Goal: Task Accomplishment & Management: Manage account settings

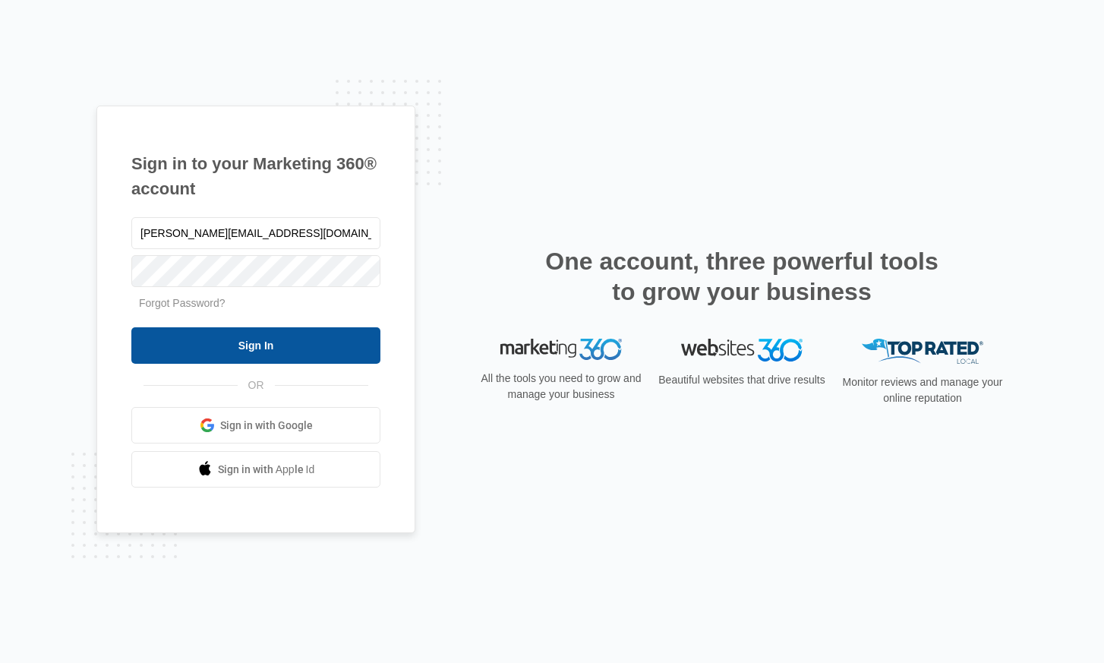
click at [267, 349] on input "Sign In" at bounding box center [255, 345] width 249 height 36
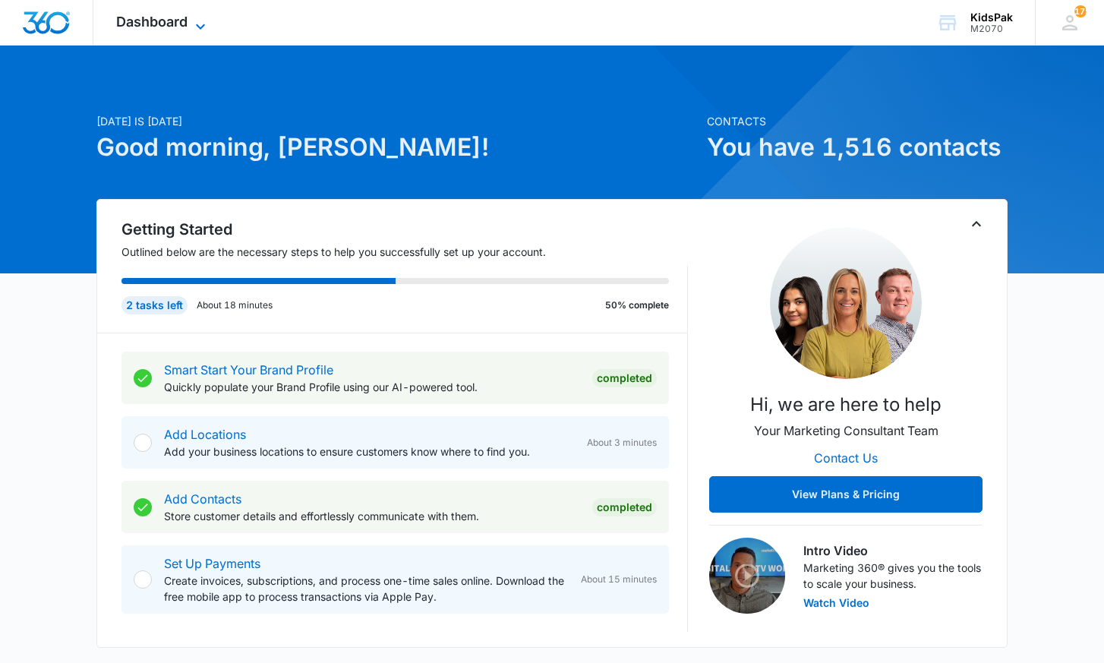
click at [161, 19] on span "Dashboard" at bounding box center [151, 22] width 71 height 16
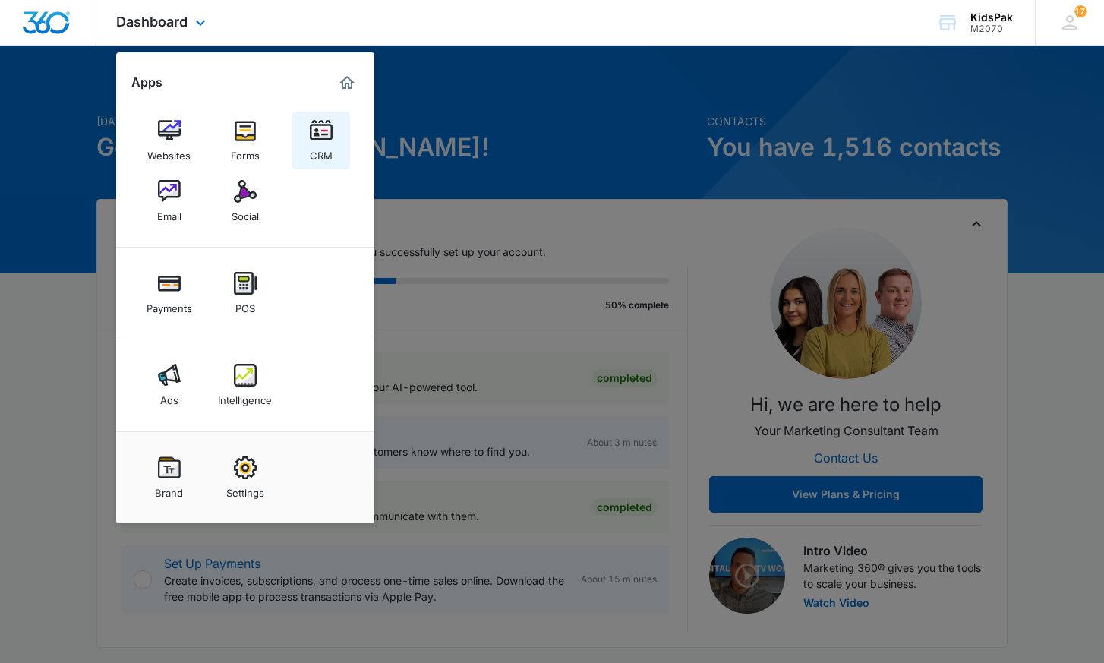
click at [323, 143] on div "CRM" at bounding box center [321, 152] width 23 height 20
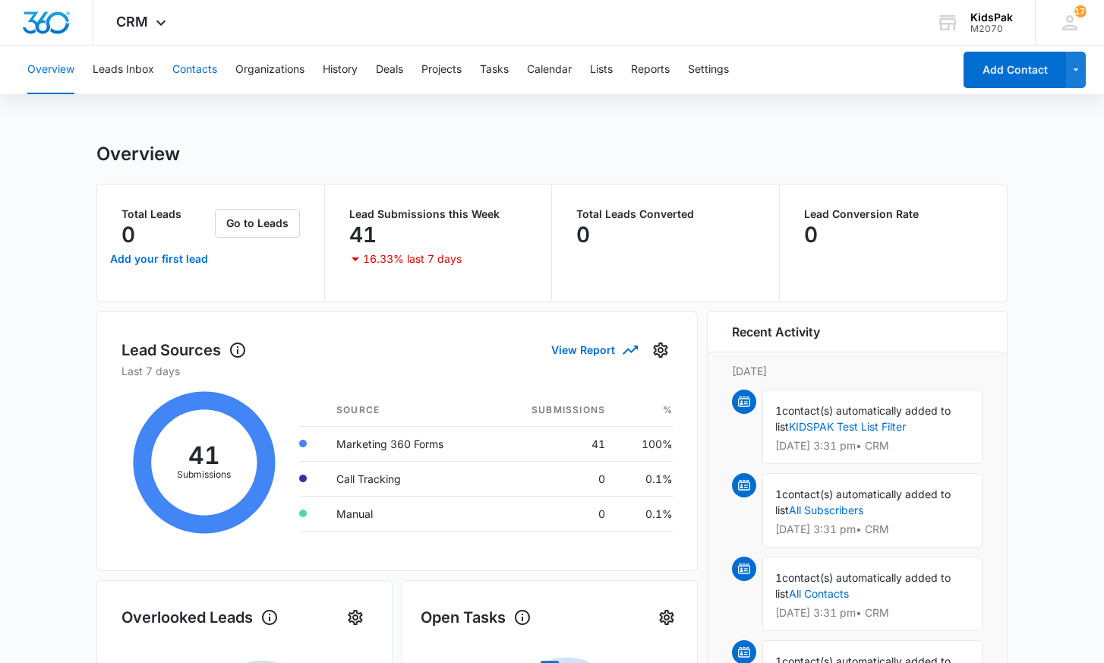
click at [202, 69] on button "Contacts" at bounding box center [194, 70] width 45 height 49
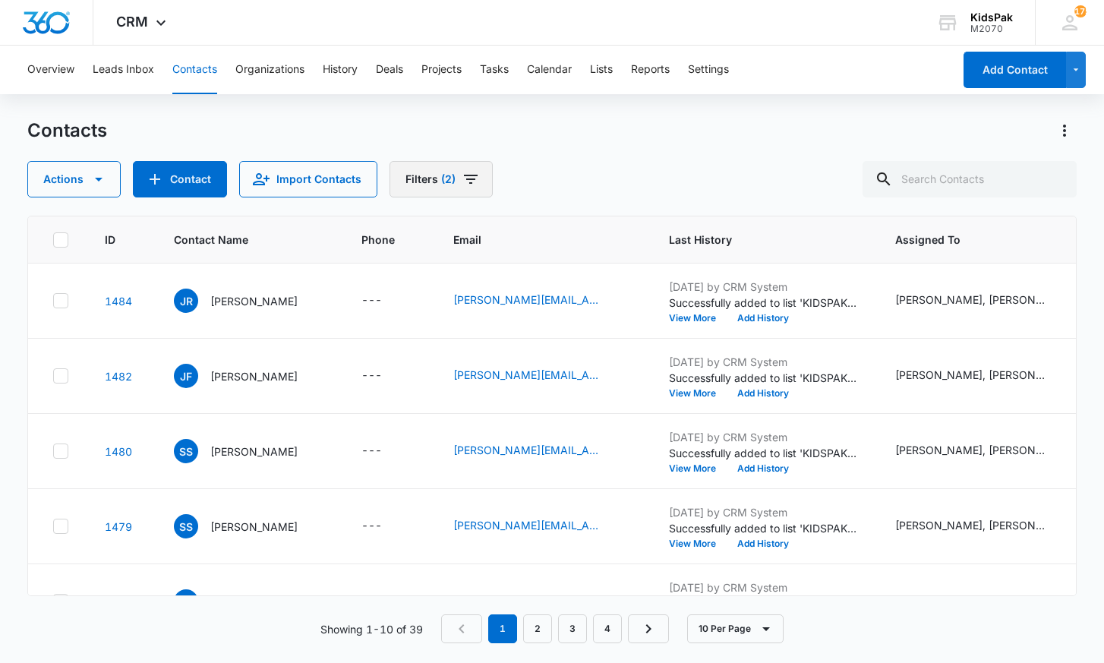
click at [431, 181] on button "Filters (2)" at bounding box center [441, 179] width 103 height 36
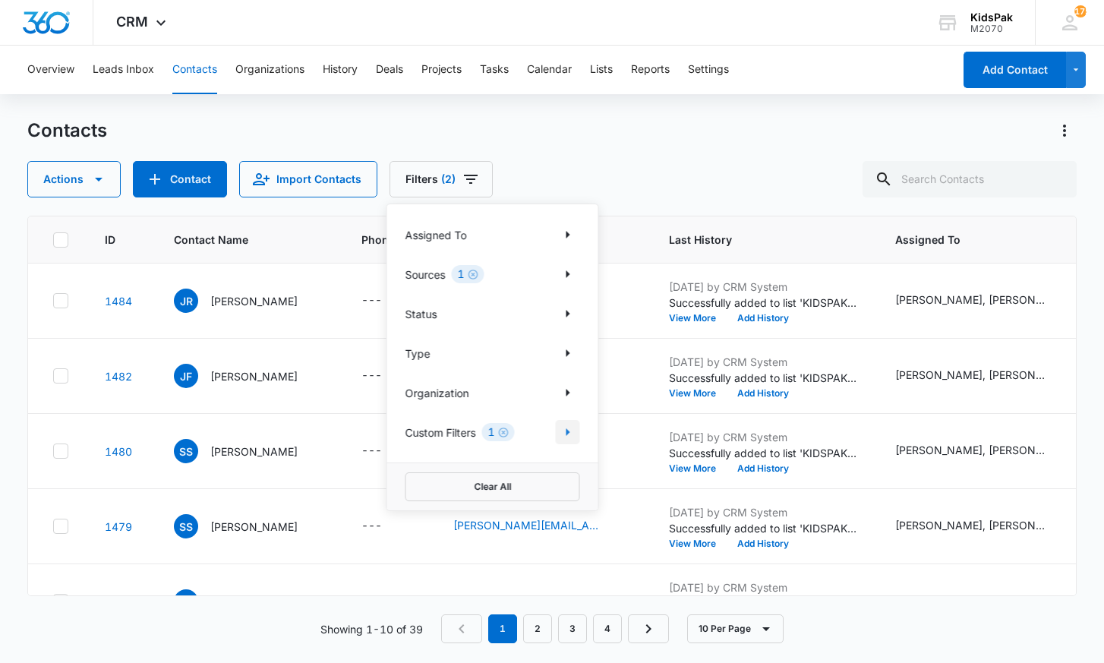
click at [564, 431] on icon "Show Custom Filters filters" at bounding box center [568, 432] width 18 height 18
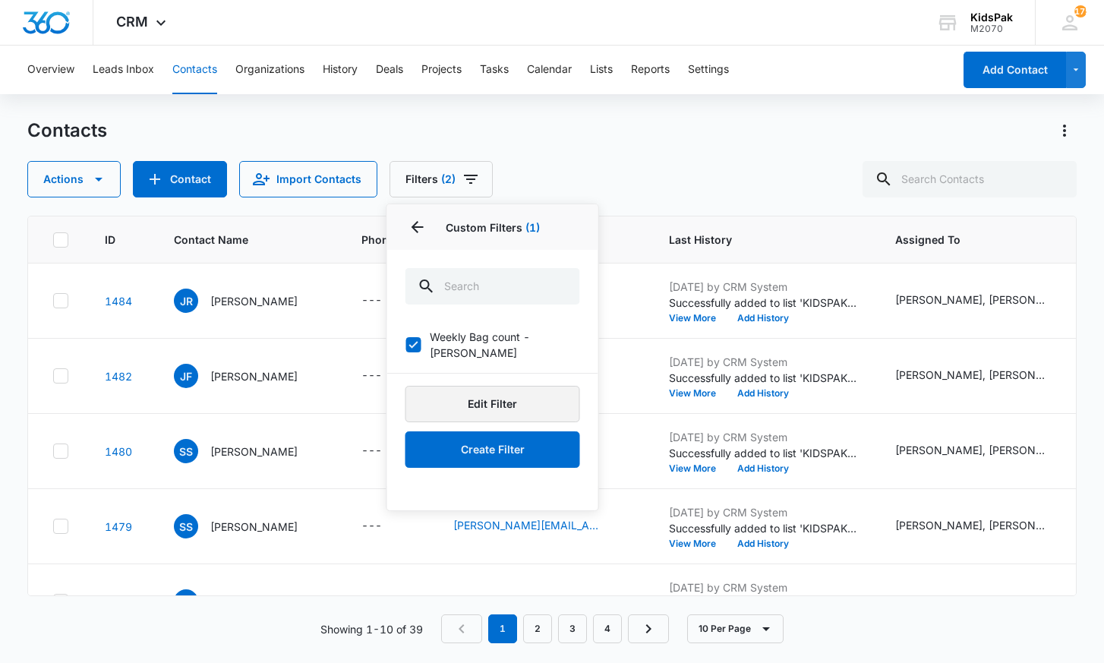
click at [493, 393] on button "Edit Filter" at bounding box center [493, 404] width 175 height 36
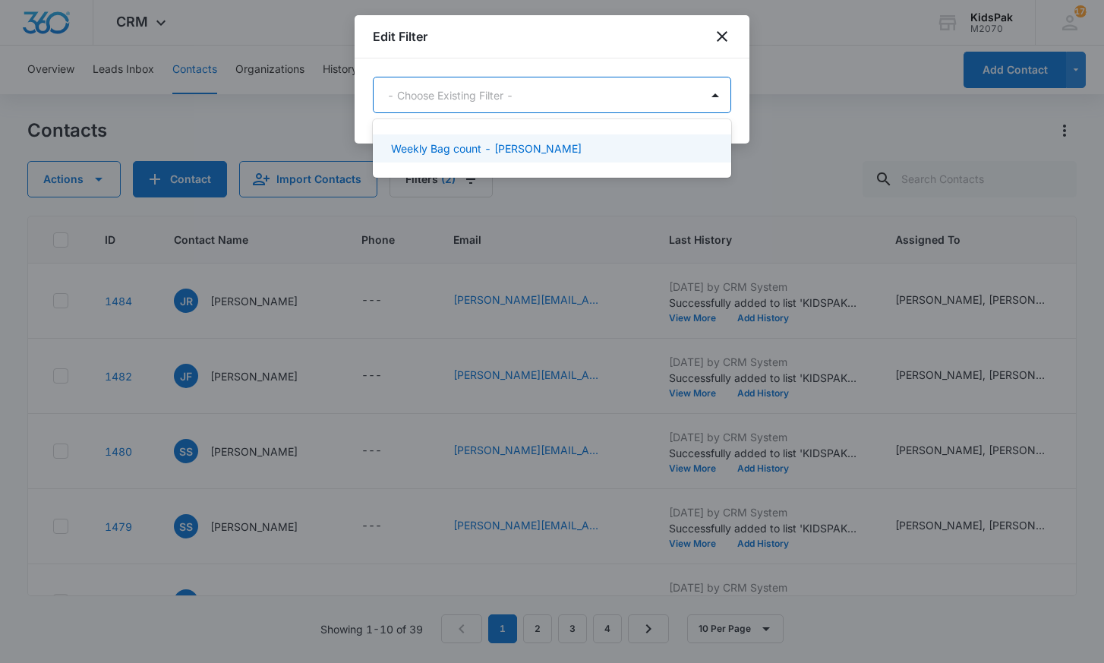
click at [516, 97] on body "CRM Apps Websites Forms CRM Email Social Payments POS Ads Intelligence Brand Se…" at bounding box center [552, 331] width 1104 height 663
click at [504, 150] on p "Weekly Bag count - [PERSON_NAME]" at bounding box center [486, 149] width 191 height 16
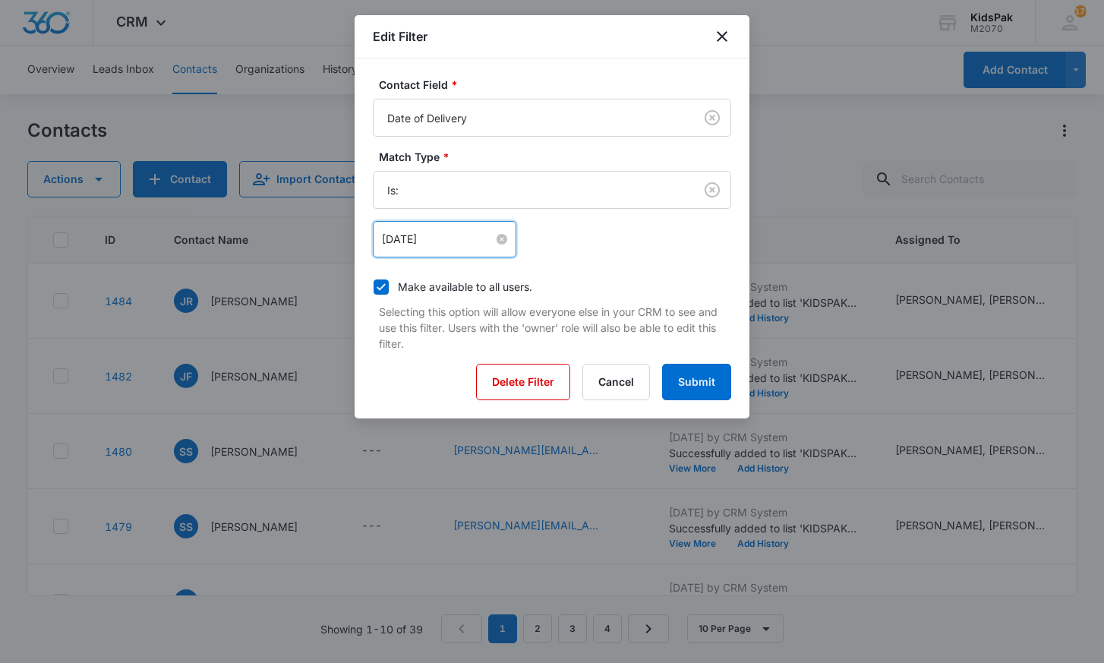
click at [408, 238] on input "[DATE]" at bounding box center [438, 239] width 112 height 17
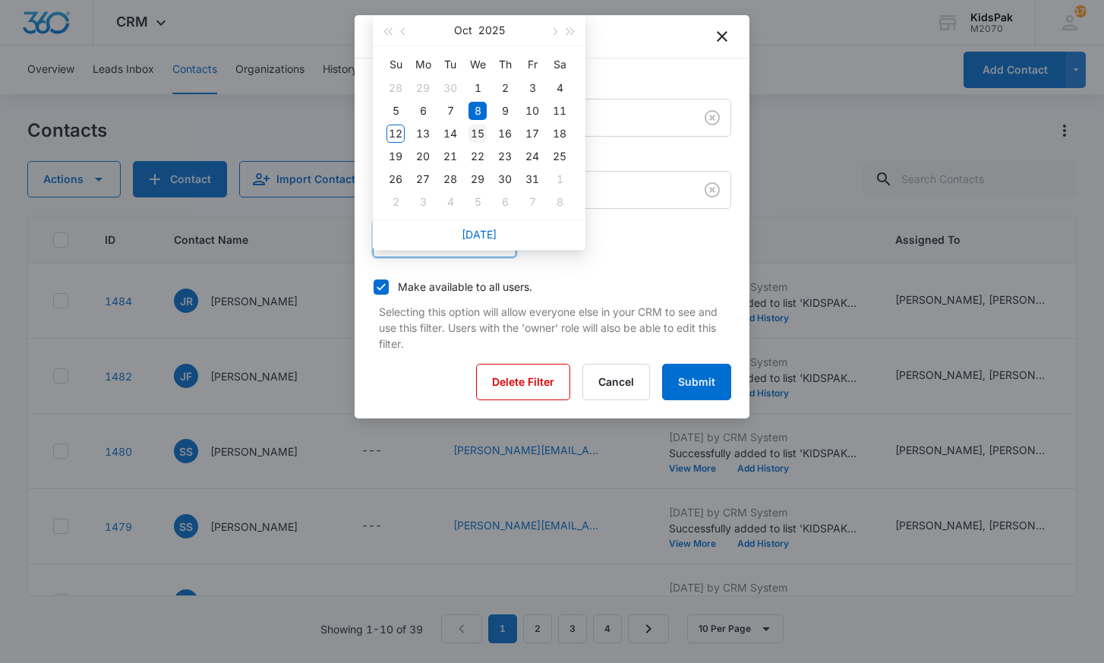
type input "[DATE]"
click at [479, 131] on div "15" at bounding box center [478, 134] width 18 height 18
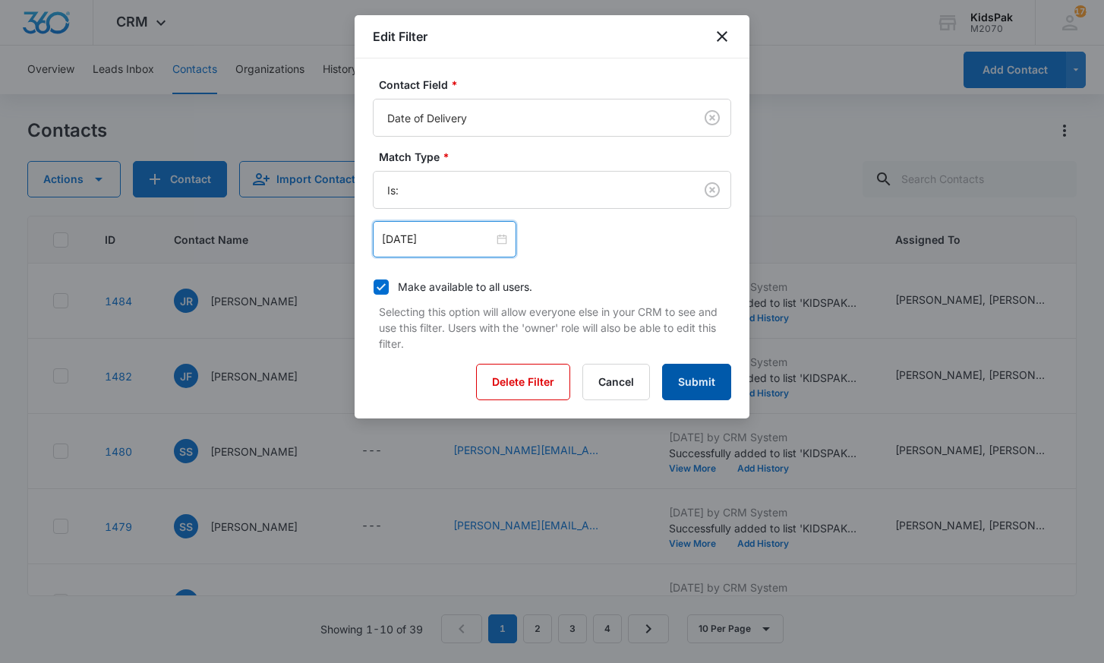
click at [702, 384] on button "Submit" at bounding box center [696, 382] width 69 height 36
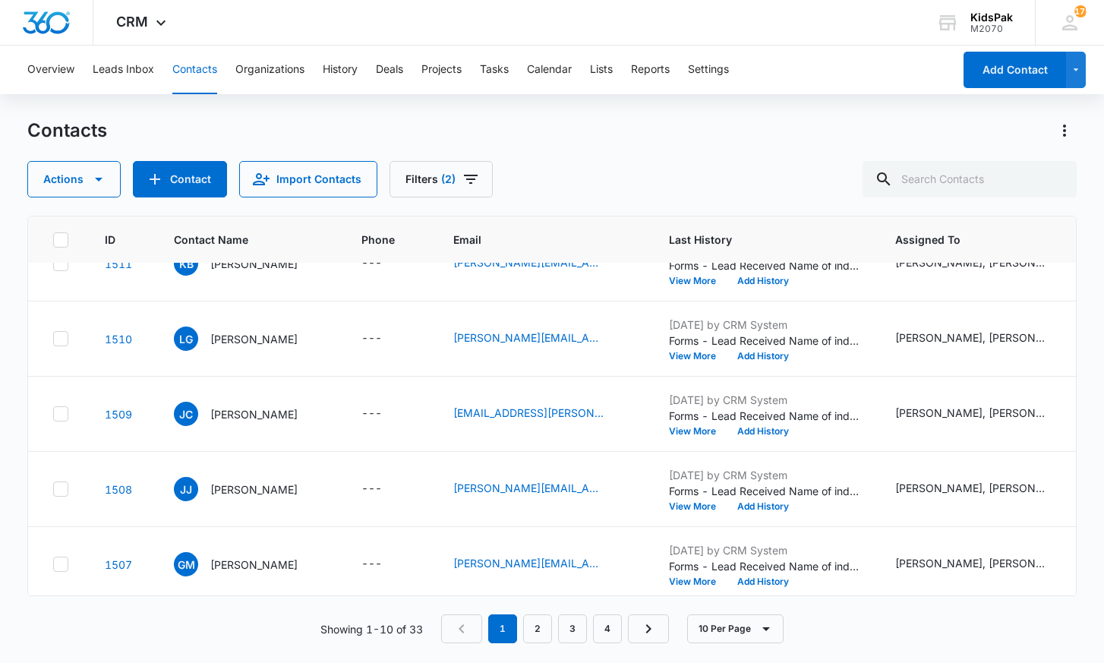
scroll to position [419, 0]
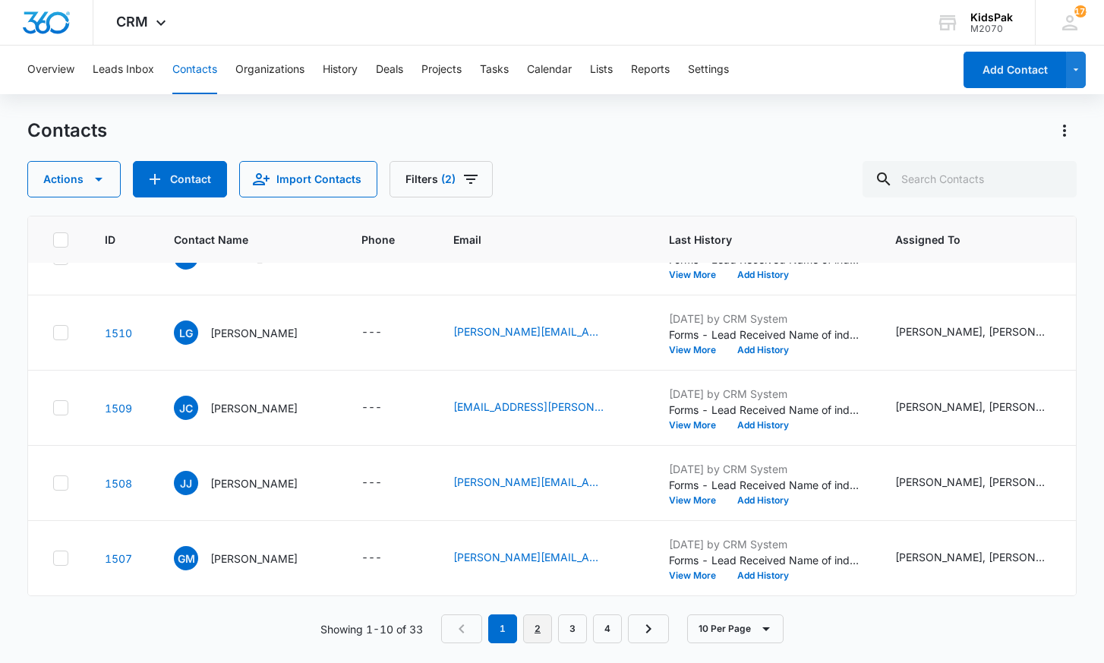
click at [542, 629] on link "2" at bounding box center [537, 628] width 29 height 29
click at [582, 625] on link "3" at bounding box center [575, 628] width 29 height 29
click at [618, 630] on link "4" at bounding box center [610, 628] width 29 height 29
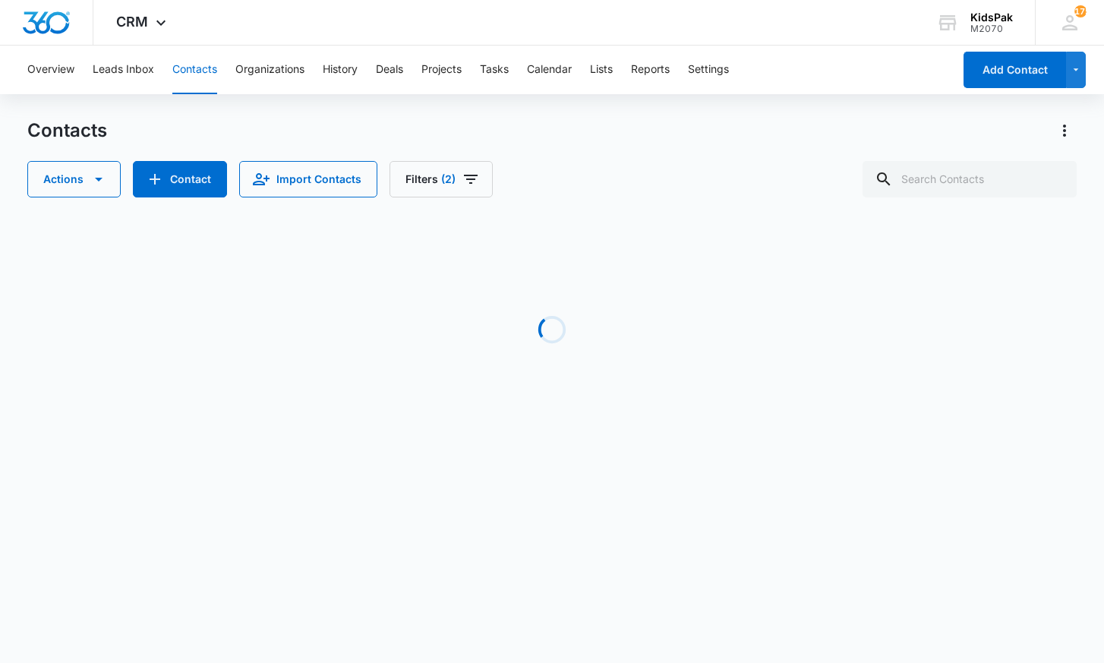
scroll to position [0, 0]
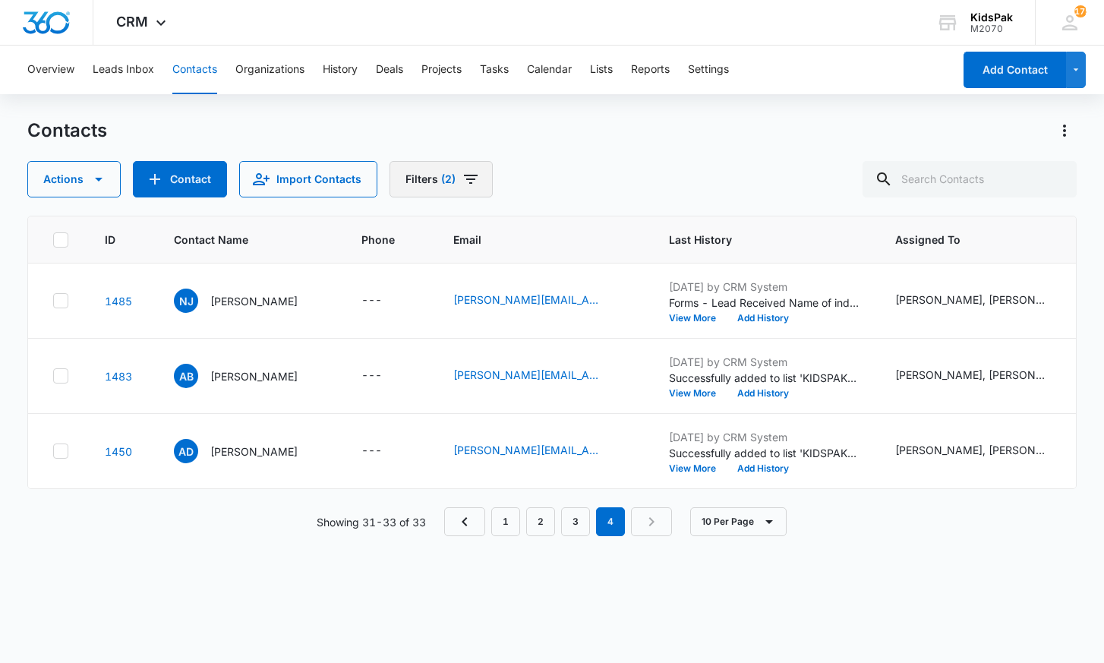
click at [455, 177] on button "Filters (2)" at bounding box center [441, 179] width 103 height 36
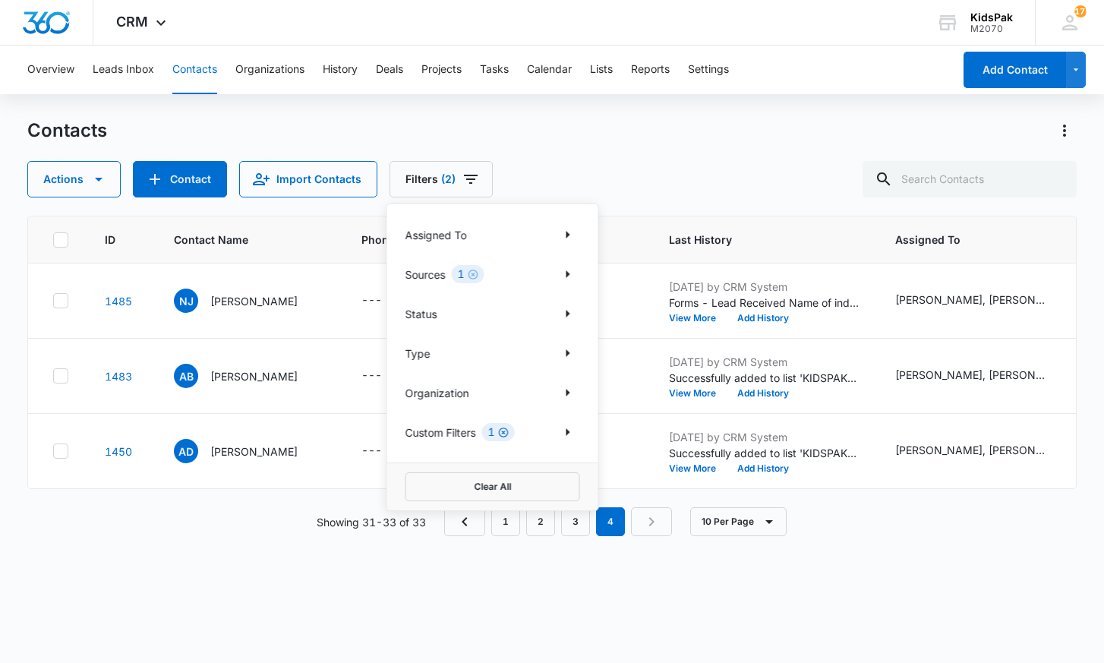
click at [505, 433] on icon "Clear" at bounding box center [504, 433] width 10 height 10
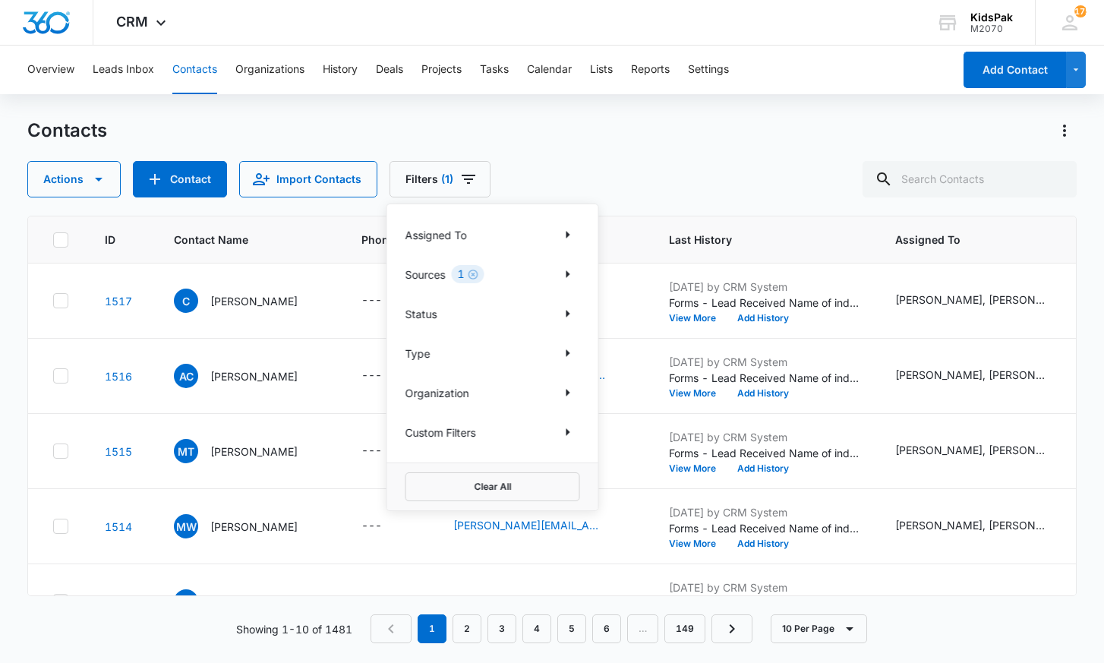
click at [576, 131] on div "Contacts" at bounding box center [551, 130] width 1049 height 24
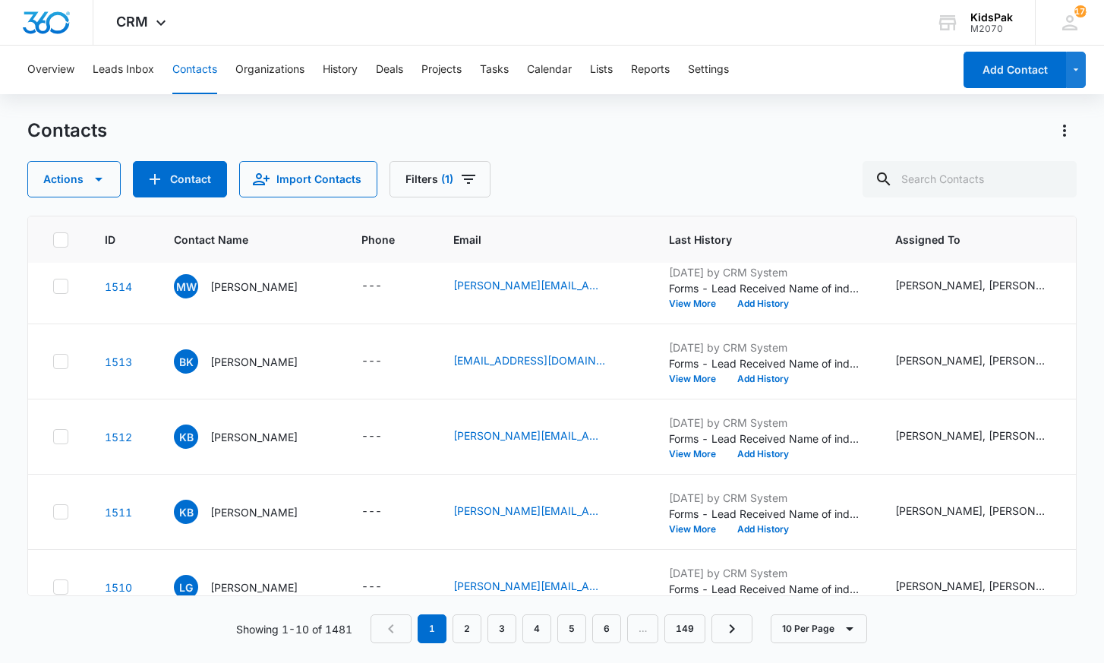
scroll to position [244, 0]
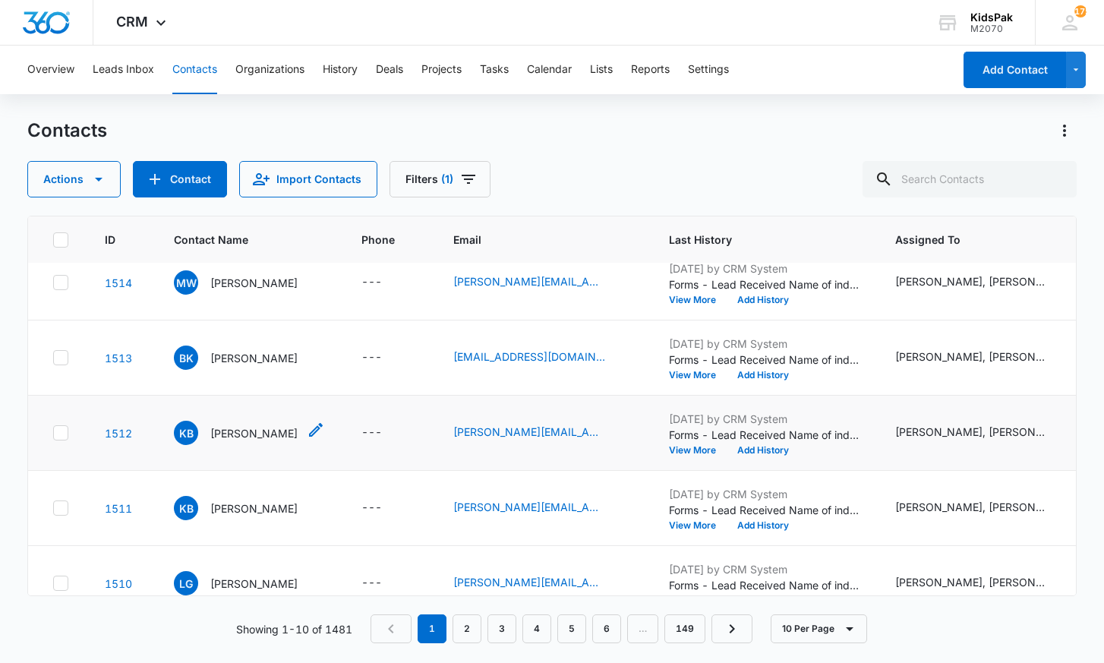
click at [267, 434] on p "[PERSON_NAME]" at bounding box center [253, 433] width 87 height 16
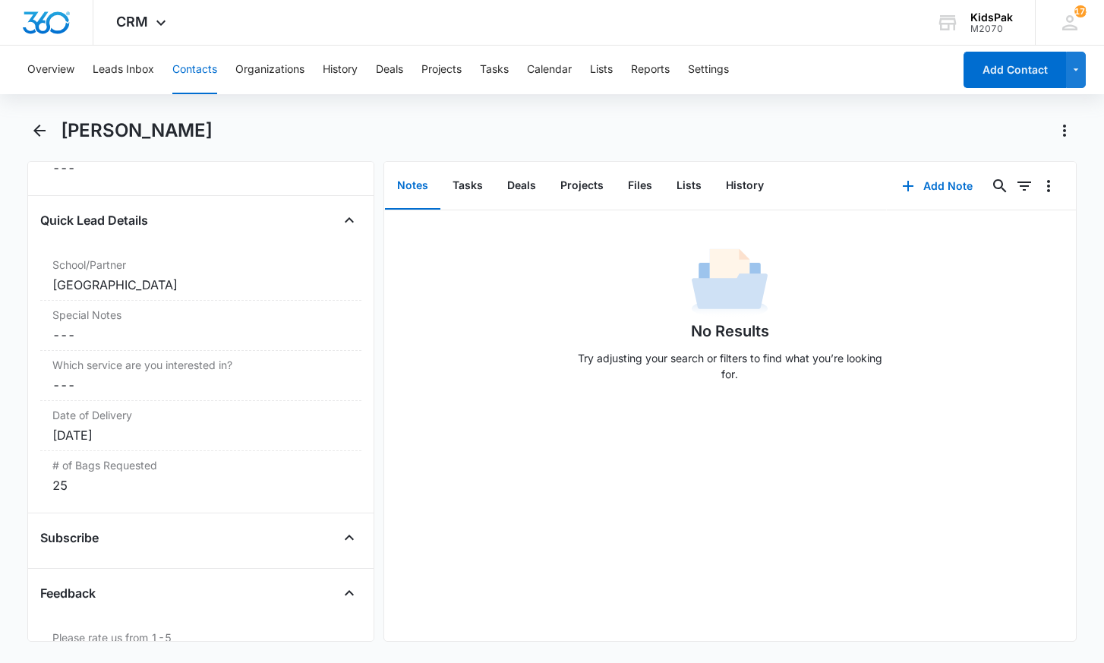
scroll to position [1304, 0]
click at [43, 132] on icon "Back" at bounding box center [39, 131] width 18 height 18
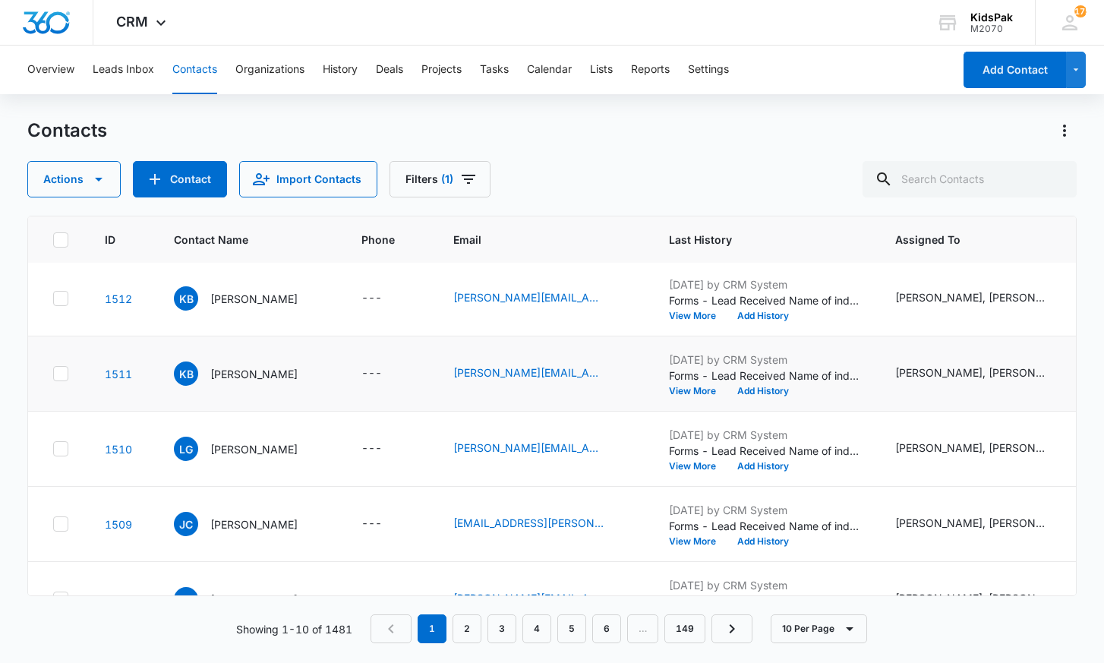
scroll to position [419, 0]
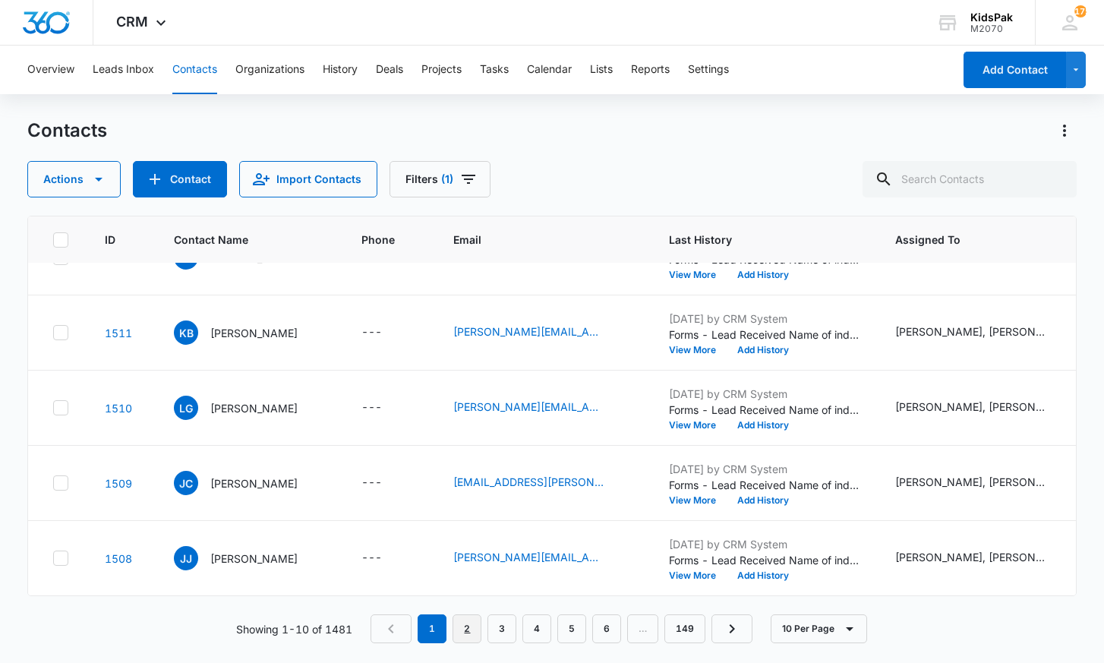
click at [474, 630] on link "2" at bounding box center [467, 628] width 29 height 29
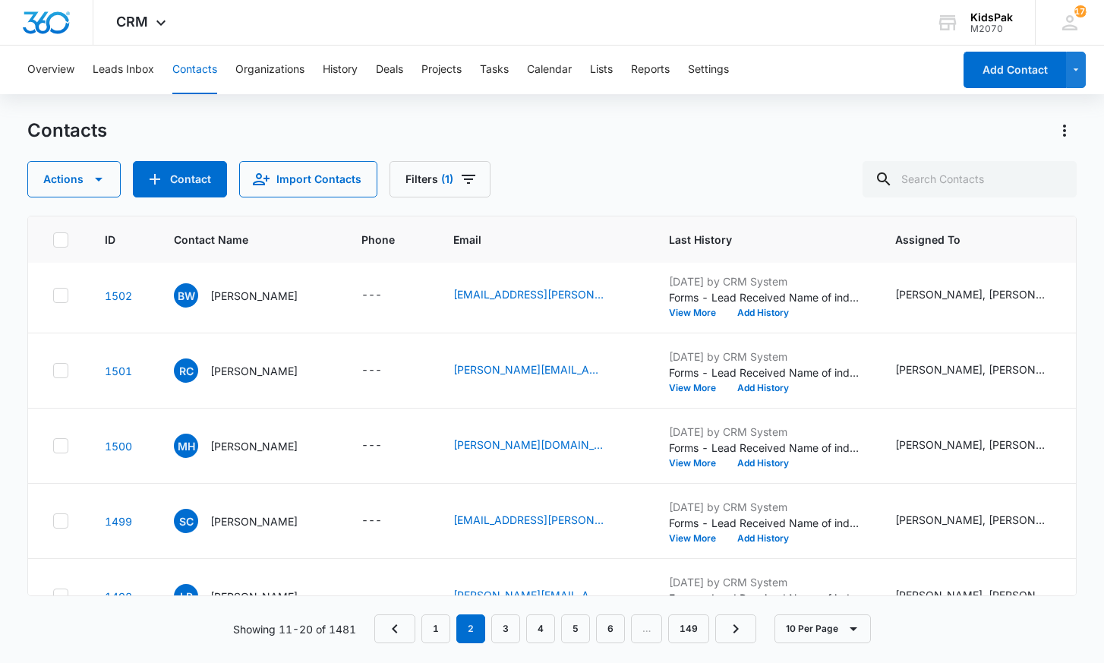
scroll to position [387, 0]
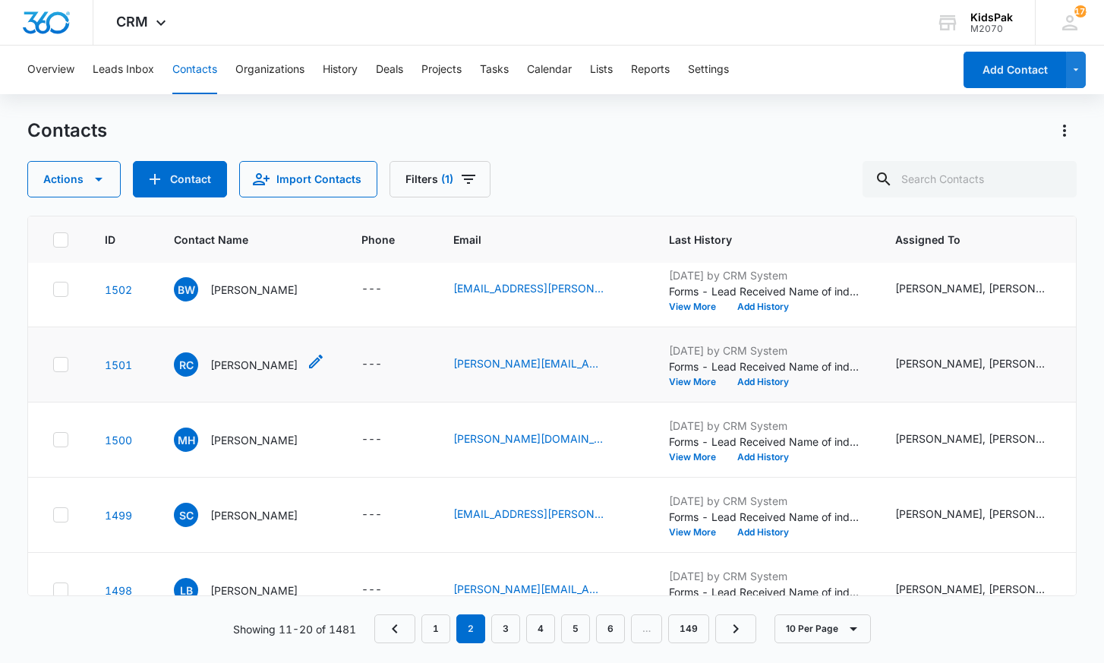
click at [226, 365] on p "[PERSON_NAME]" at bounding box center [253, 365] width 87 height 16
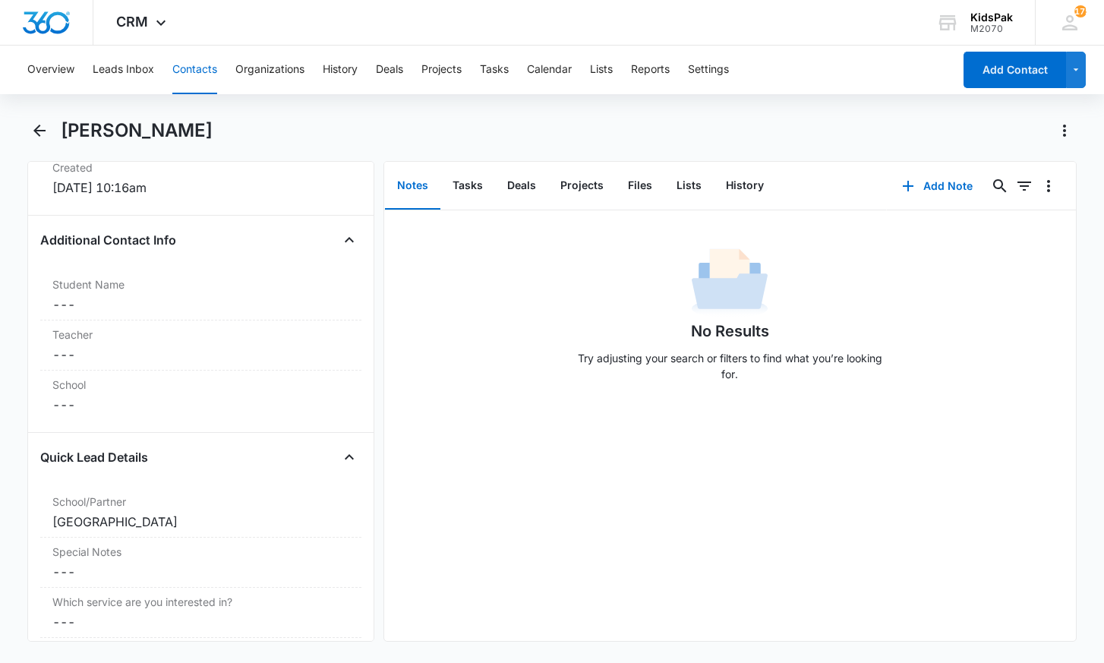
scroll to position [744, 0]
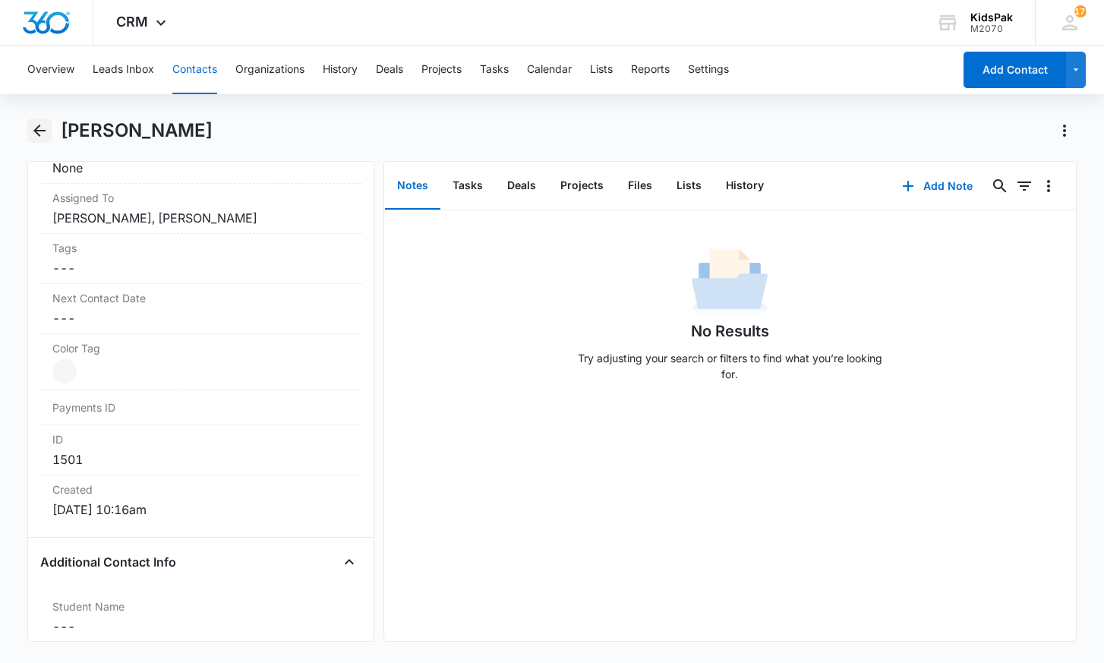
click at [43, 134] on icon "Back" at bounding box center [39, 131] width 18 height 18
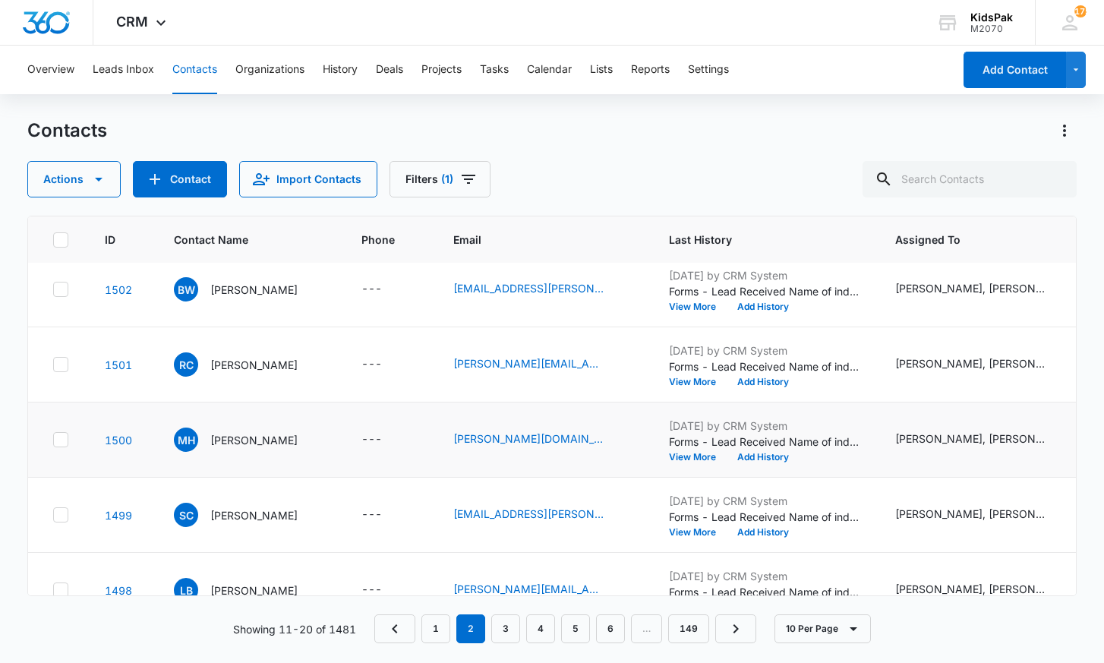
scroll to position [419, 0]
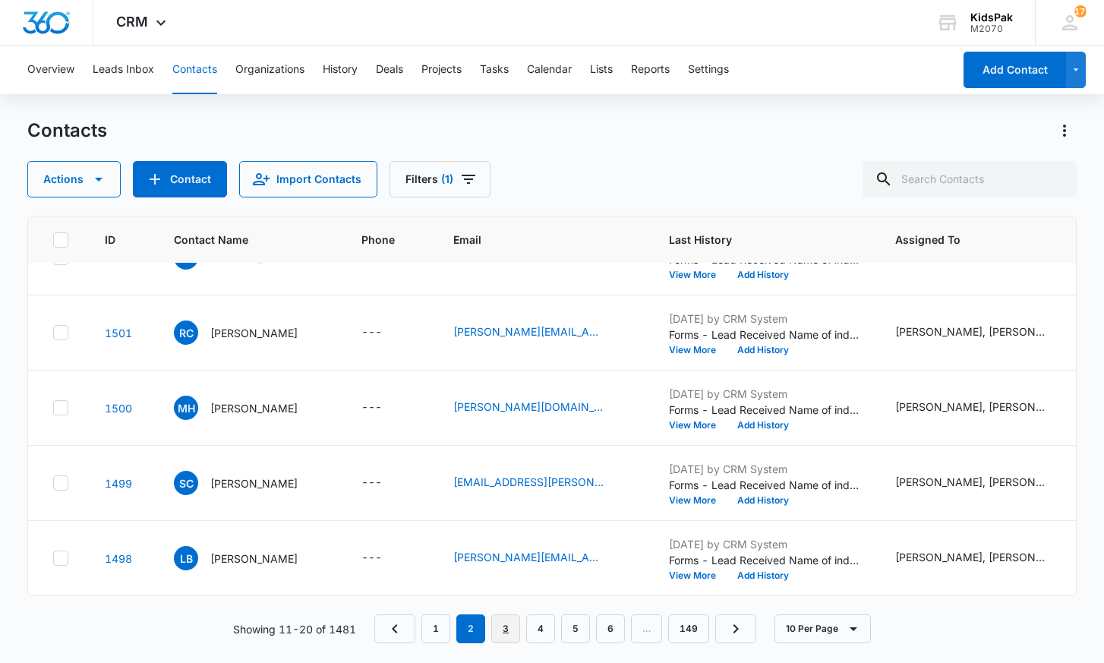
click at [509, 630] on link "3" at bounding box center [505, 628] width 29 height 29
click at [544, 633] on link "4" at bounding box center [540, 628] width 29 height 29
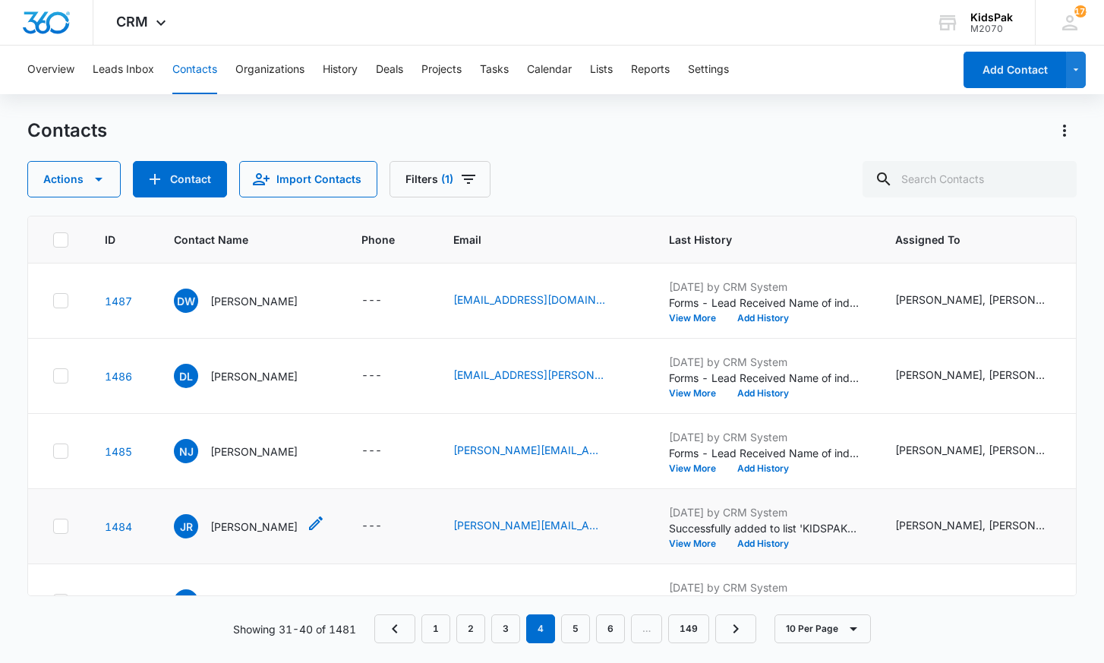
click at [229, 526] on p "[PERSON_NAME]" at bounding box center [253, 527] width 87 height 16
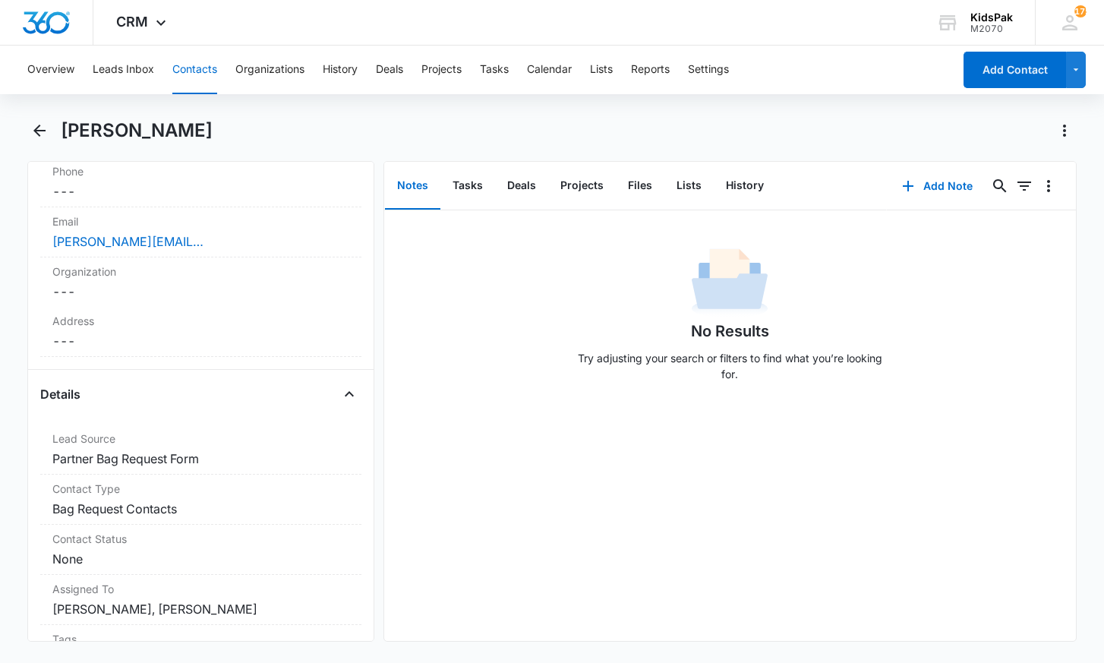
scroll to position [182, 0]
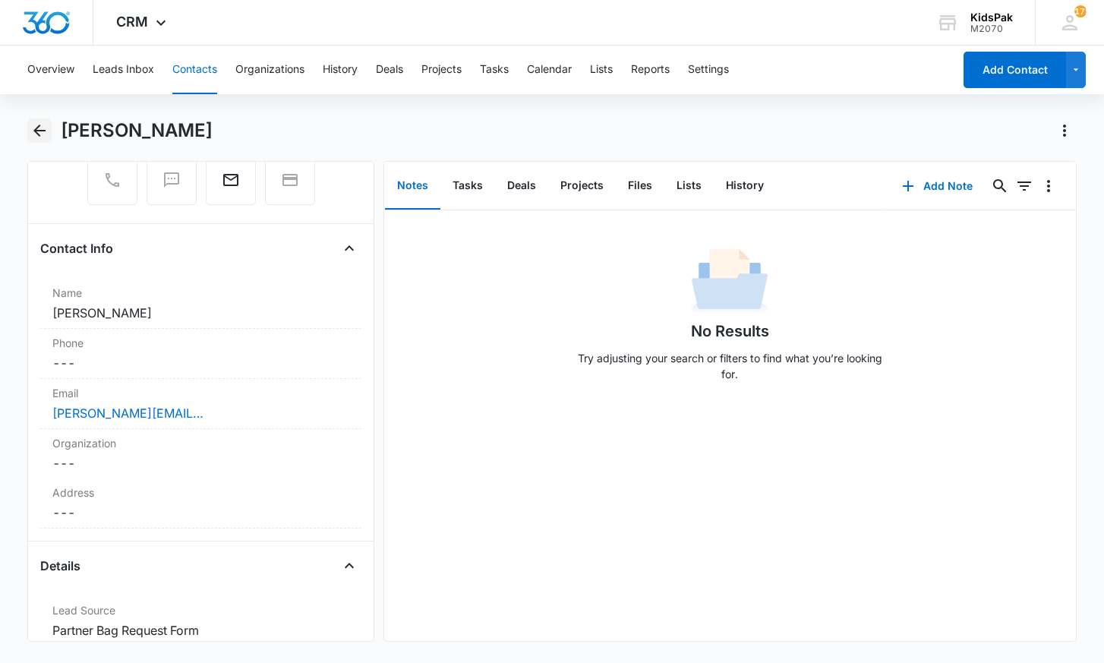
click at [40, 127] on icon "Back" at bounding box center [39, 131] width 18 height 18
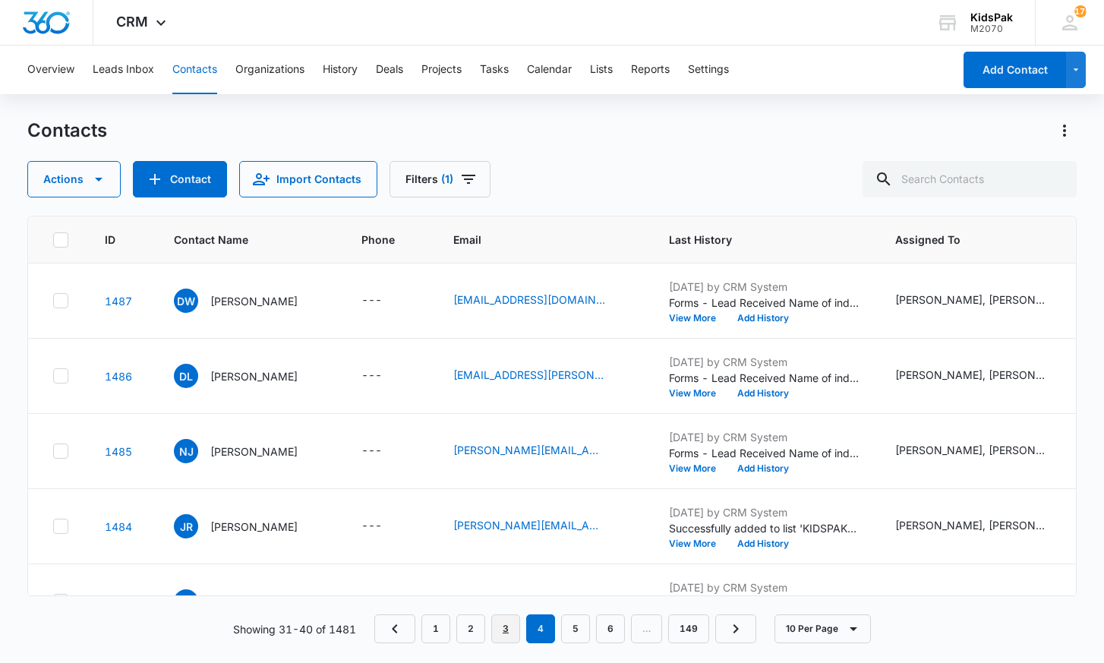
click at [508, 629] on link "3" at bounding box center [505, 628] width 29 height 29
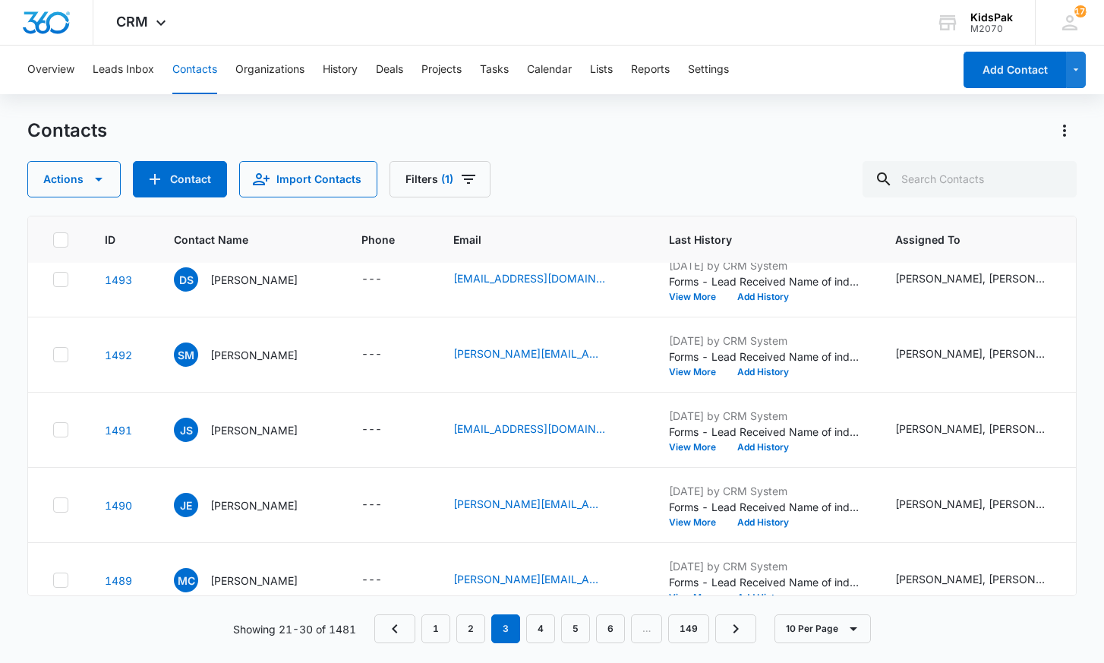
scroll to position [365, 0]
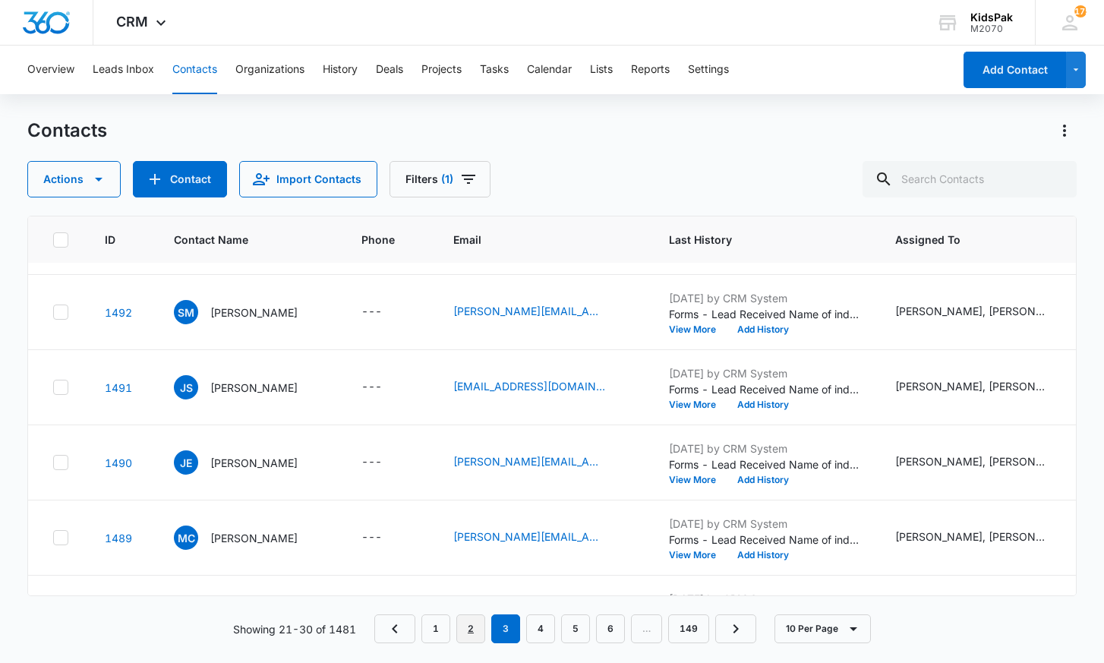
click at [474, 630] on link "2" at bounding box center [471, 628] width 29 height 29
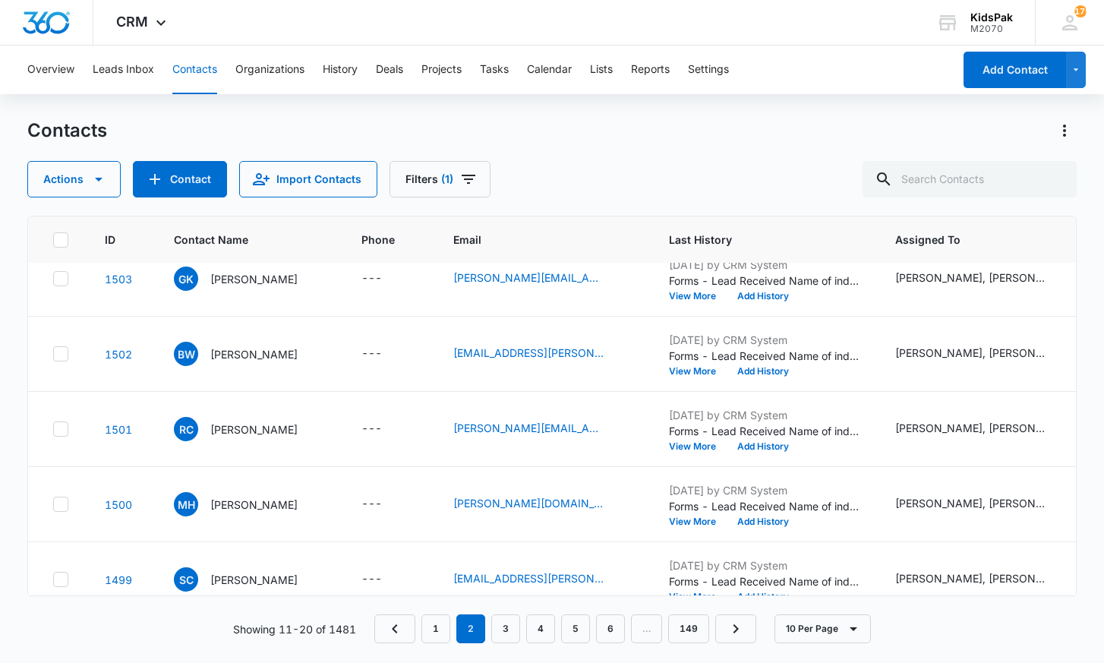
scroll to position [325, 0]
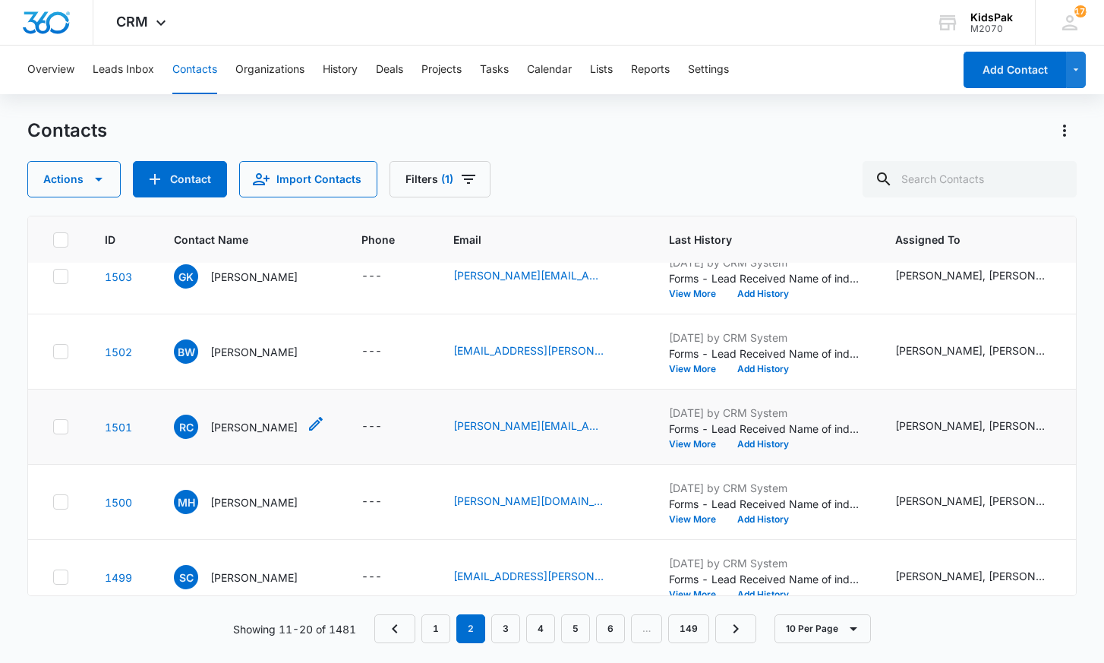
click at [232, 426] on p "[PERSON_NAME]" at bounding box center [253, 427] width 87 height 16
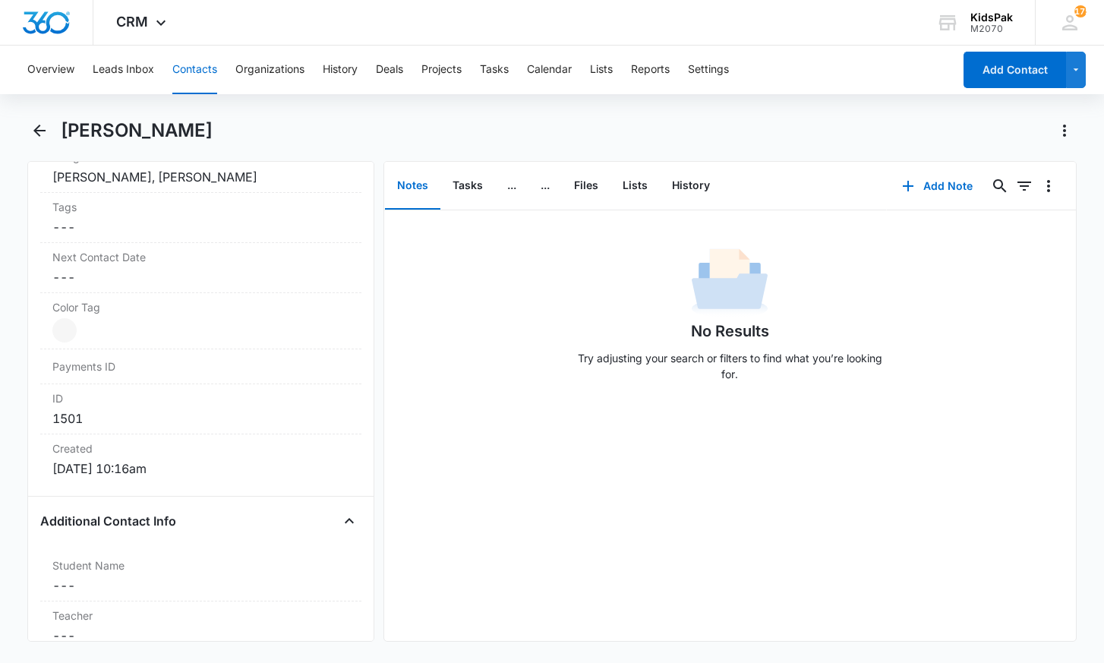
scroll to position [798, 0]
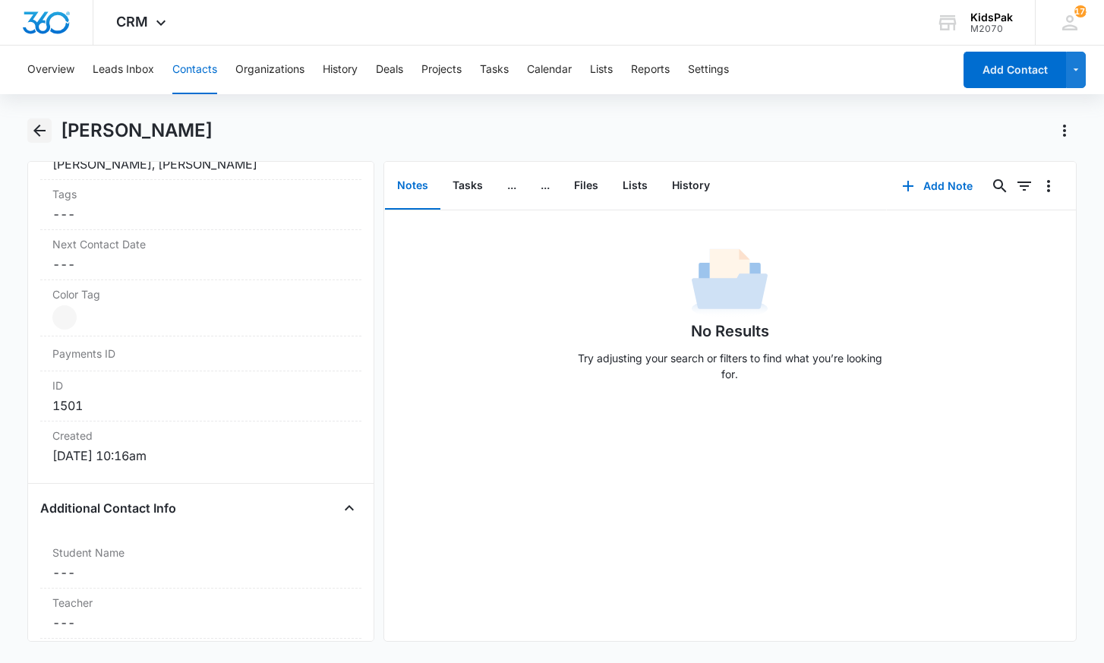
click at [40, 131] on icon "Back" at bounding box center [39, 131] width 12 height 12
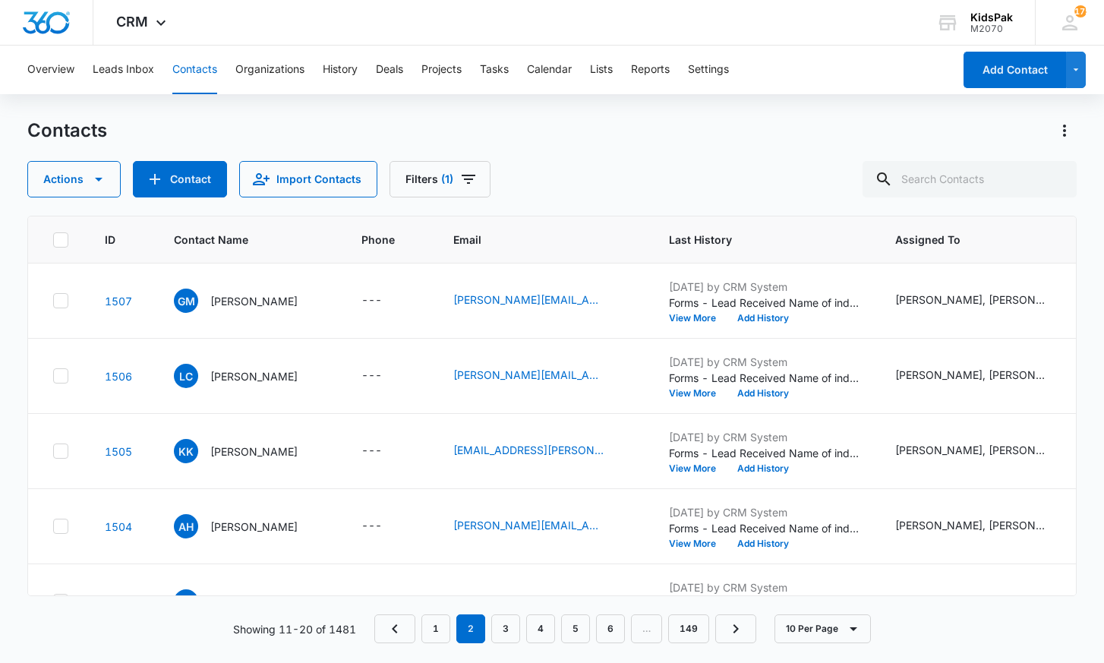
scroll to position [325, 0]
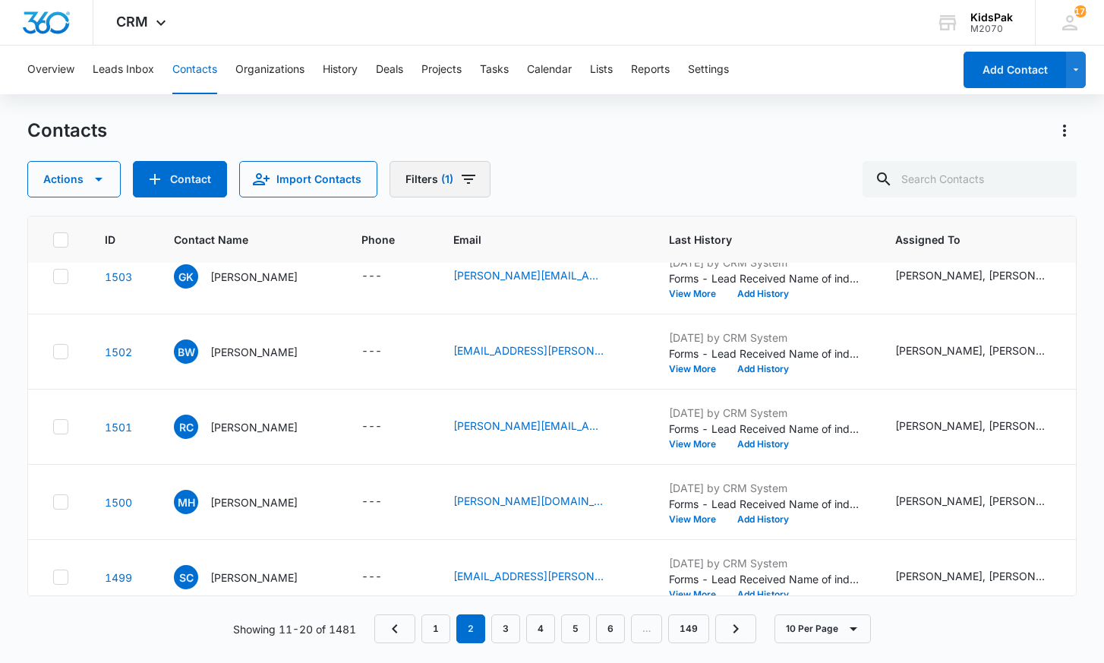
click at [463, 179] on icon "Filters" at bounding box center [469, 179] width 14 height 9
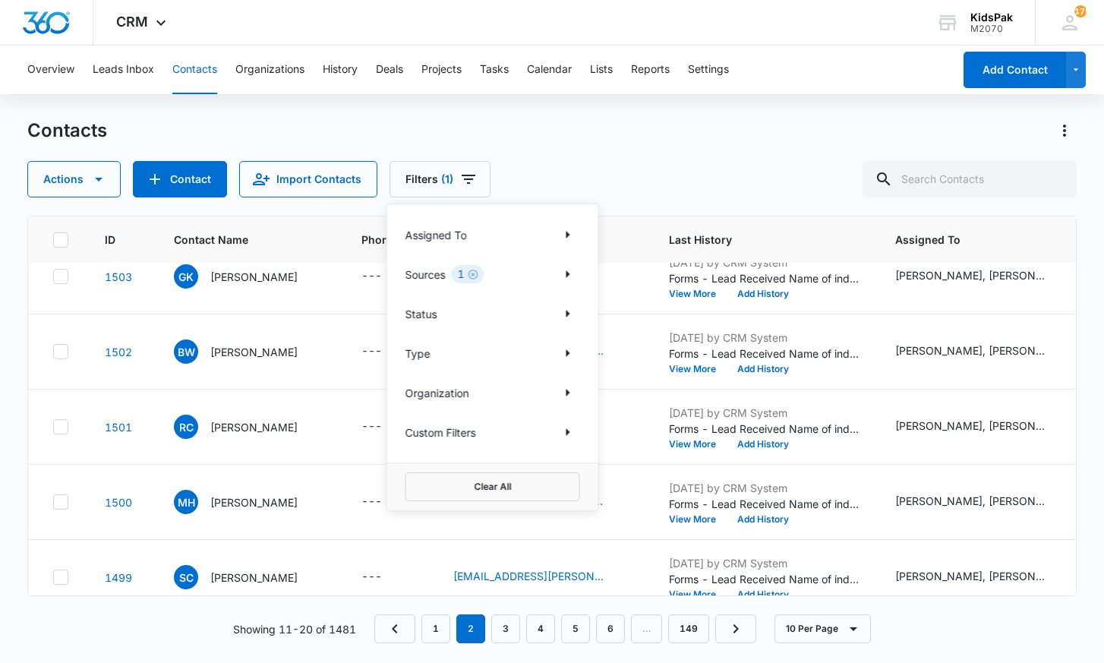
click at [424, 437] on p "Custom Filters" at bounding box center [441, 433] width 71 height 16
click at [574, 433] on icon "Show Custom Filters filters" at bounding box center [568, 432] width 18 height 18
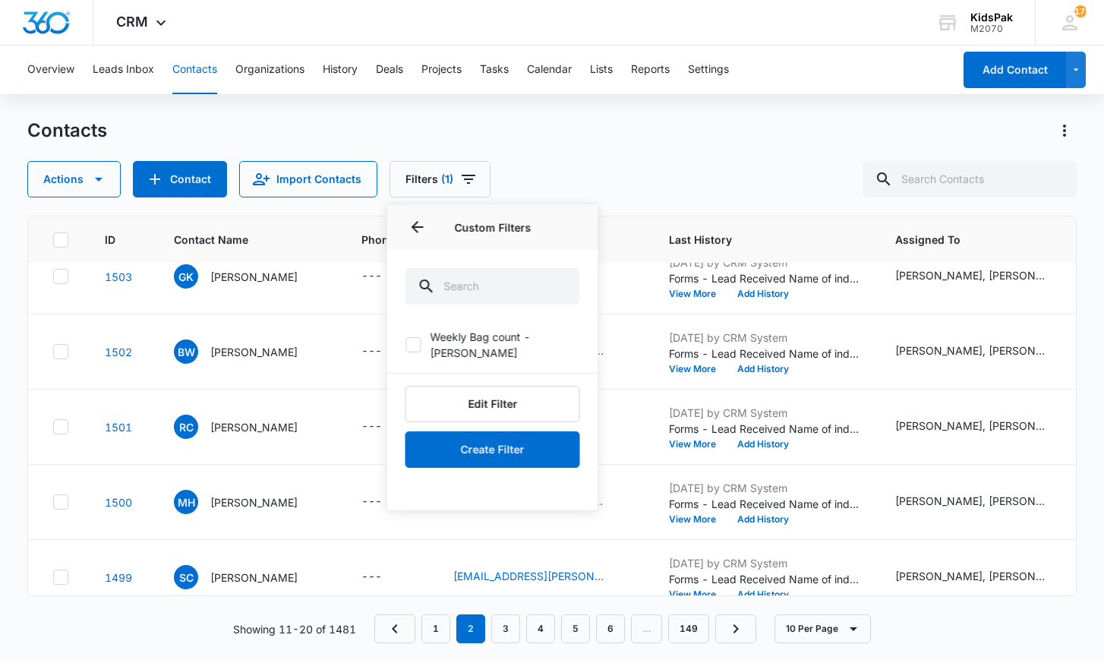
click at [414, 341] on icon at bounding box center [413, 344] width 9 height 7
click at [406, 345] on input "Weekly Bag count - [PERSON_NAME]" at bounding box center [406, 345] width 1 height 1
checkbox input "true"
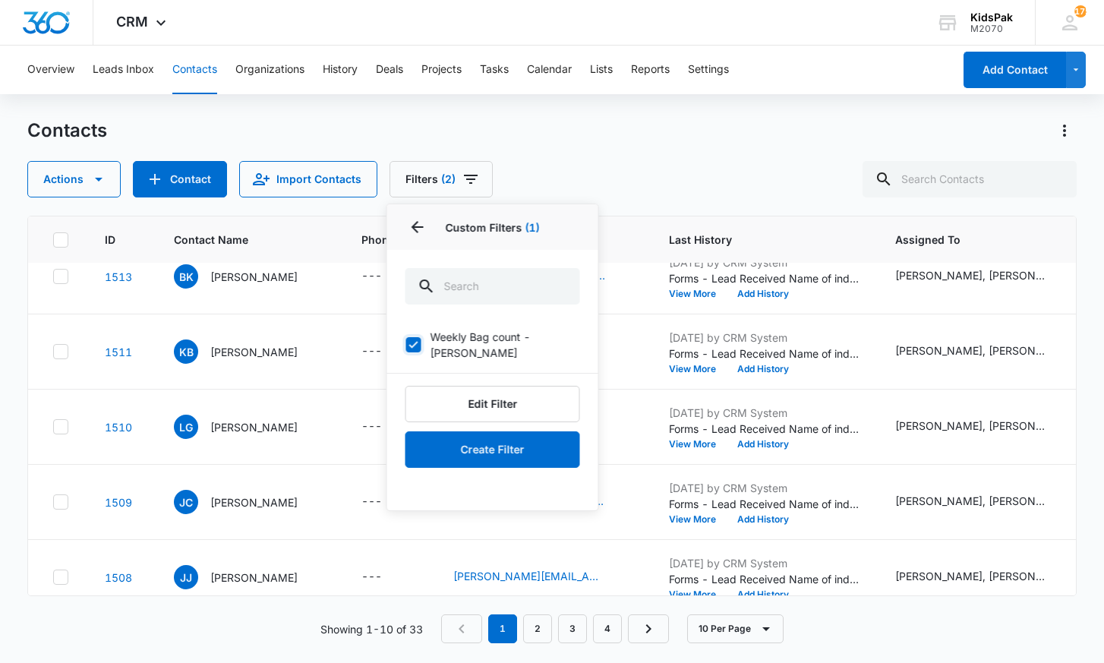
scroll to position [0, 0]
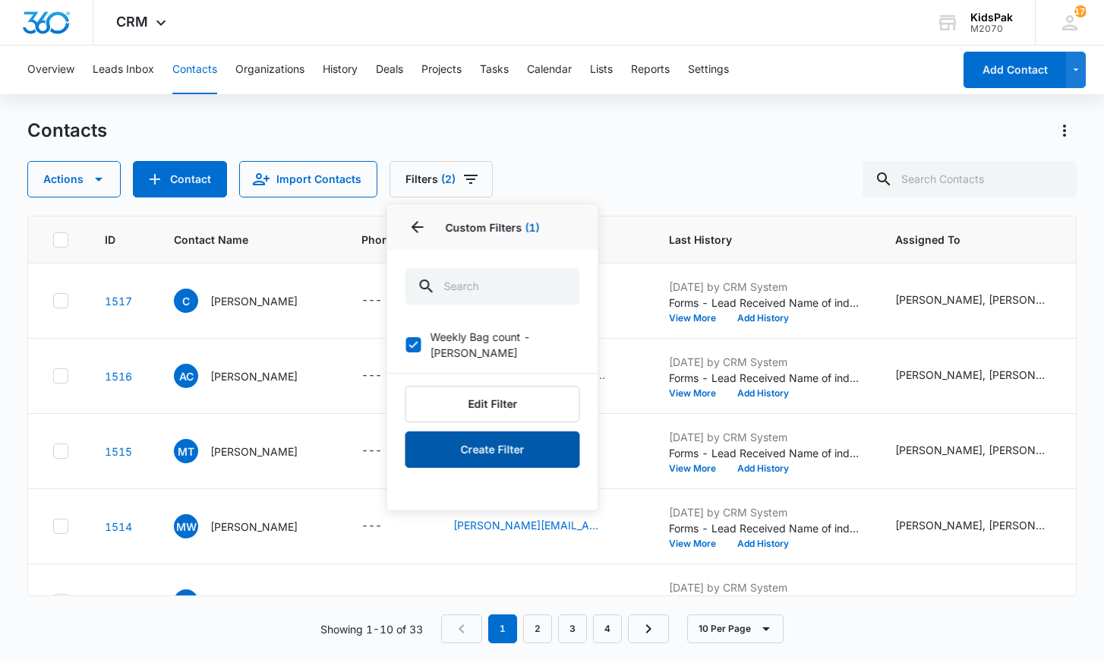
click at [492, 434] on button "Create Filter" at bounding box center [493, 449] width 175 height 36
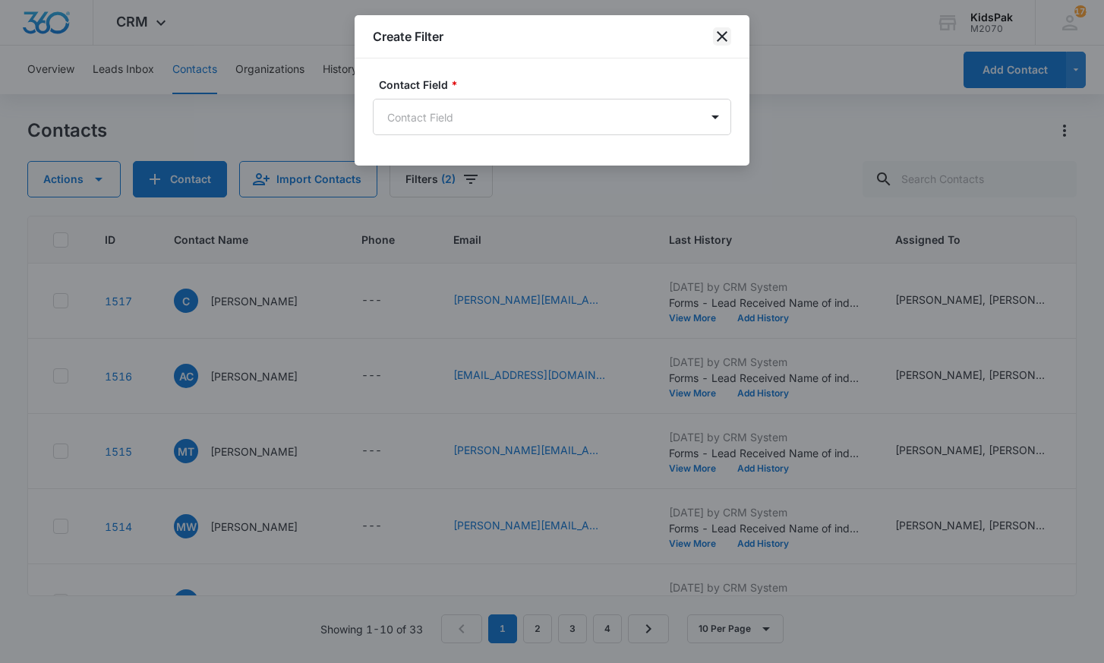
click at [723, 36] on icon "close" at bounding box center [722, 36] width 18 height 18
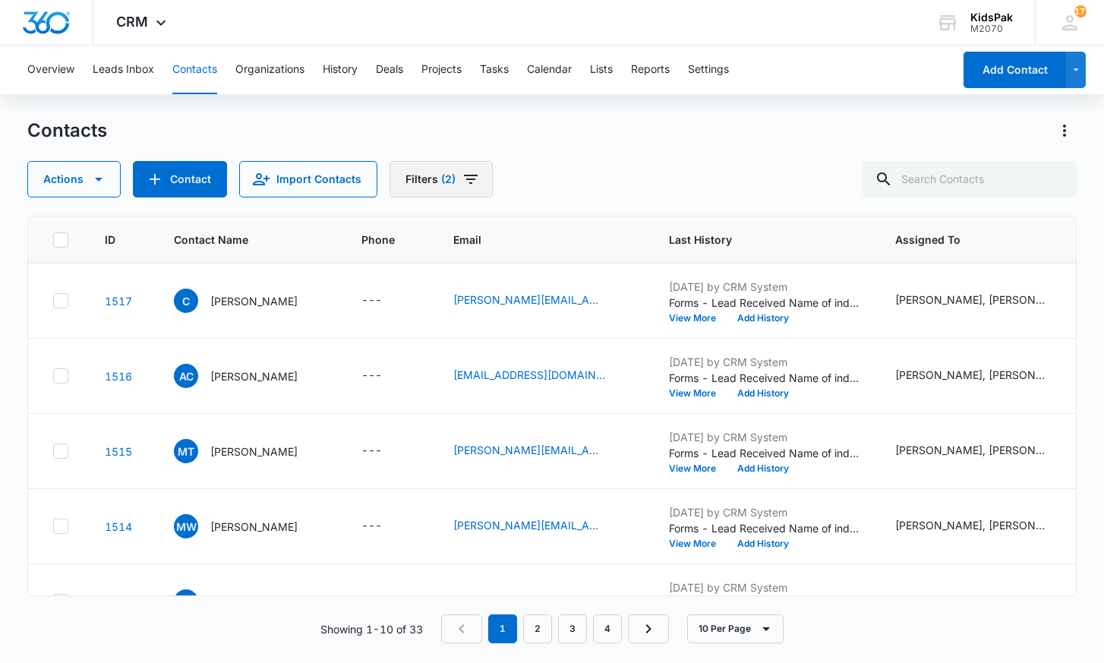
click at [466, 175] on icon "Filters" at bounding box center [471, 179] width 14 height 9
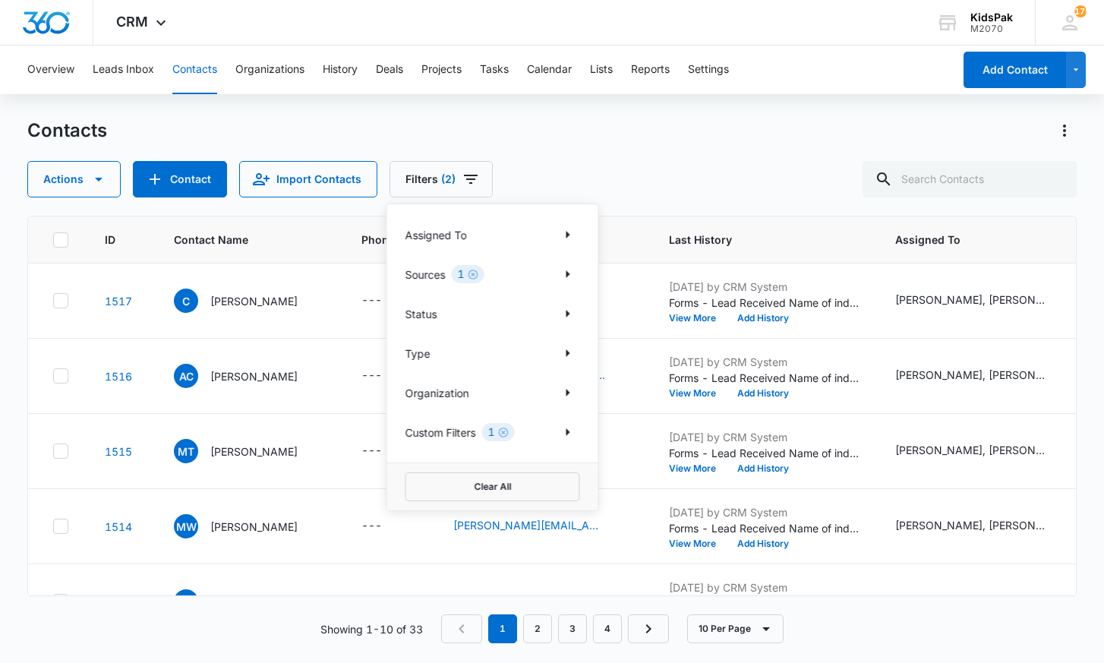
click at [608, 118] on div "Overview Leads Inbox Contacts Organizations History Deals Projects Tasks Calend…" at bounding box center [552, 354] width 1104 height 616
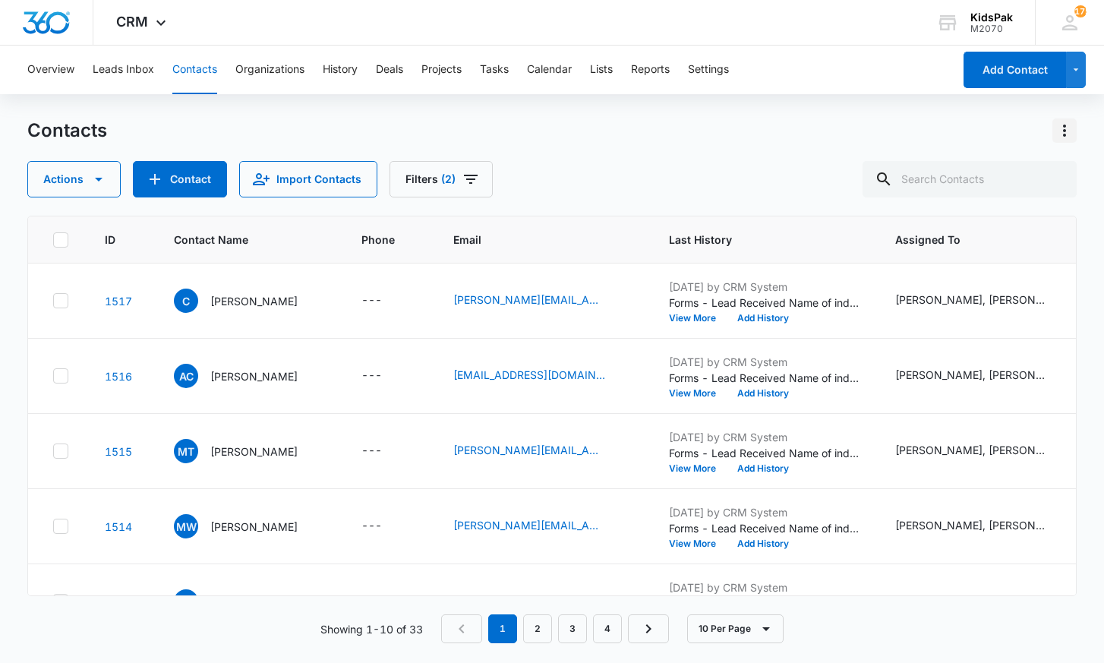
click at [1062, 130] on icon "Actions" at bounding box center [1065, 131] width 18 height 18
click at [990, 217] on div "Export All Contacts" at bounding box center [990, 218] width 100 height 11
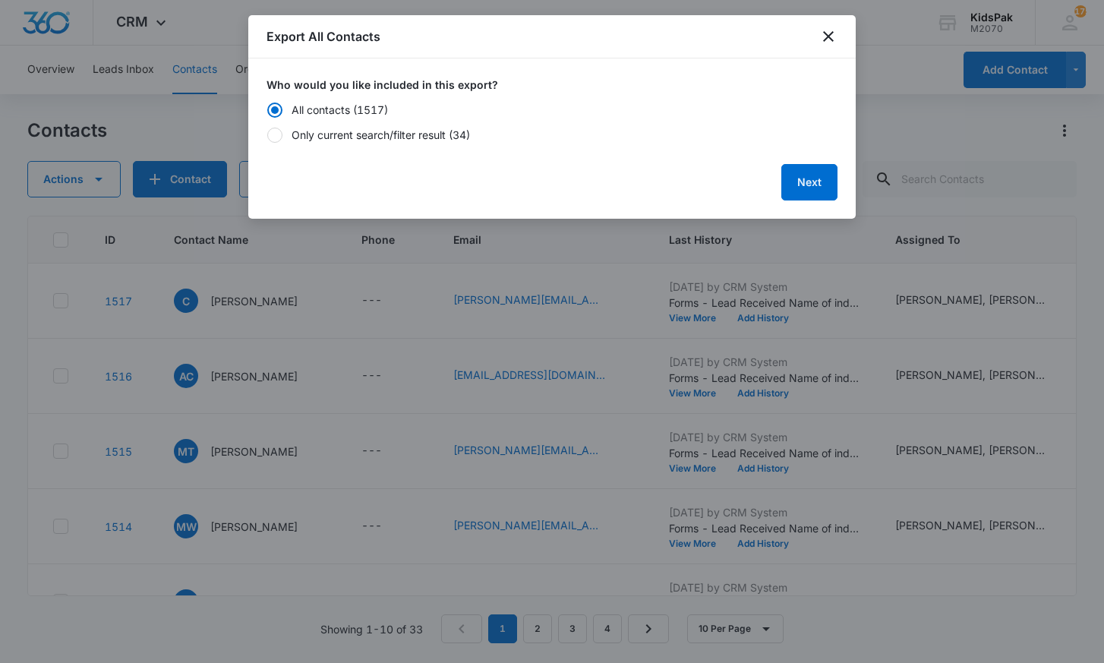
click at [467, 134] on div "Only current search/filter result (34)" at bounding box center [381, 135] width 178 height 16
click at [267, 134] on input "Only current search/filter result (34)" at bounding box center [267, 134] width 1 height 1
radio input "false"
radio input "true"
click at [805, 183] on button "Next" at bounding box center [810, 182] width 56 height 36
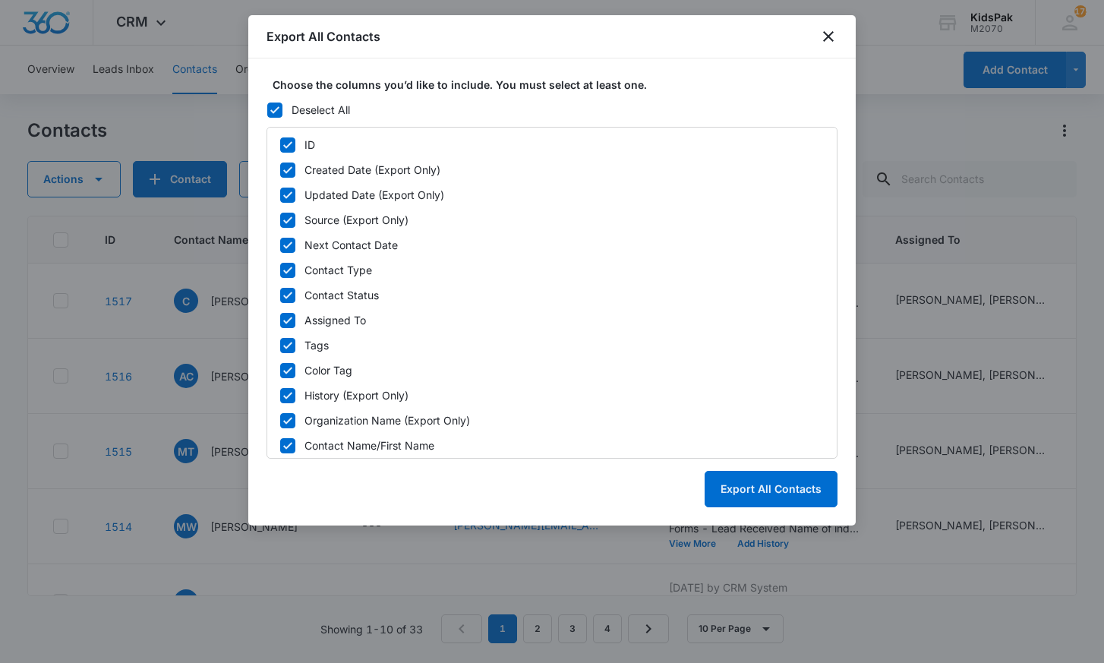
click at [276, 103] on icon at bounding box center [275, 110] width 14 height 14
click at [267, 109] on input "Deselect All" at bounding box center [267, 109] width 1 height 1
checkbox input "false"
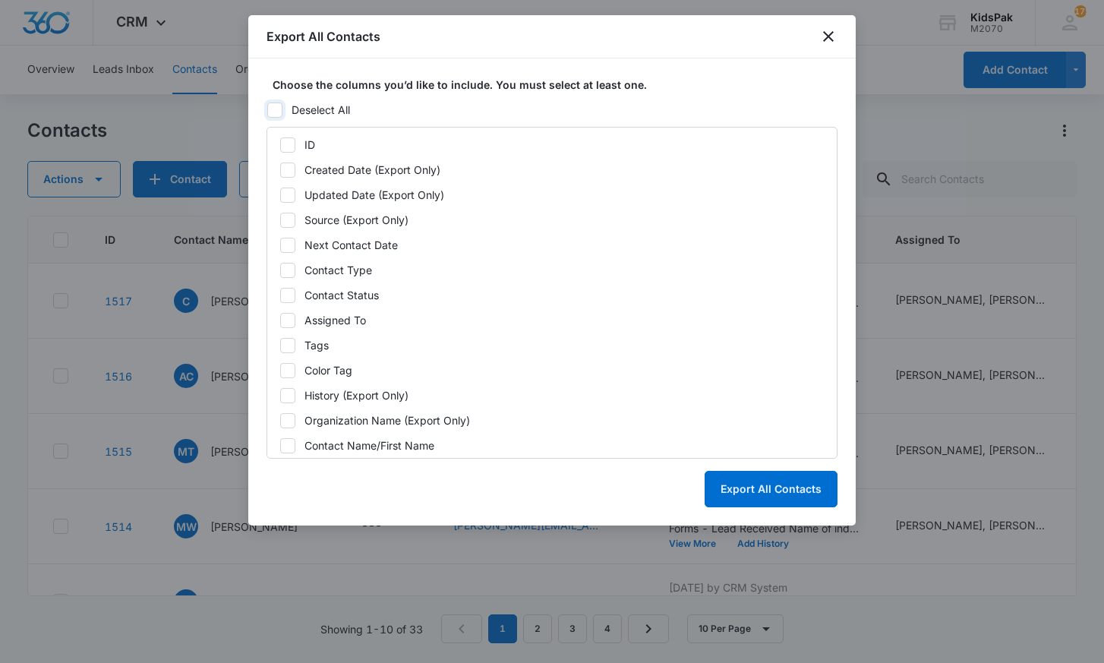
checkbox input "false"
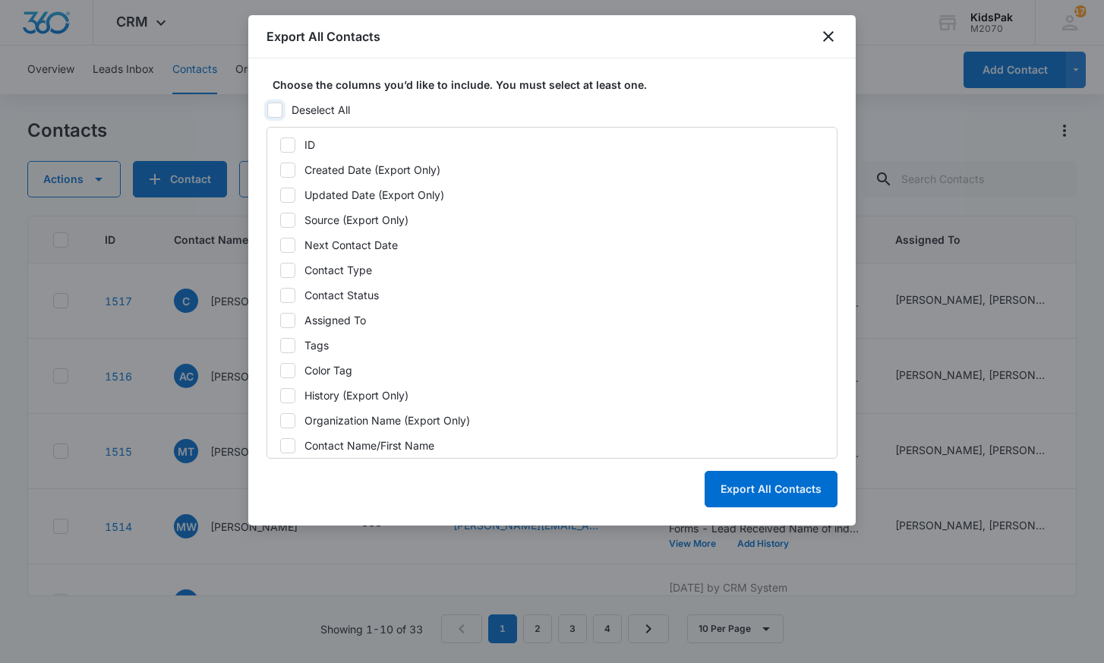
checkbox input "false"
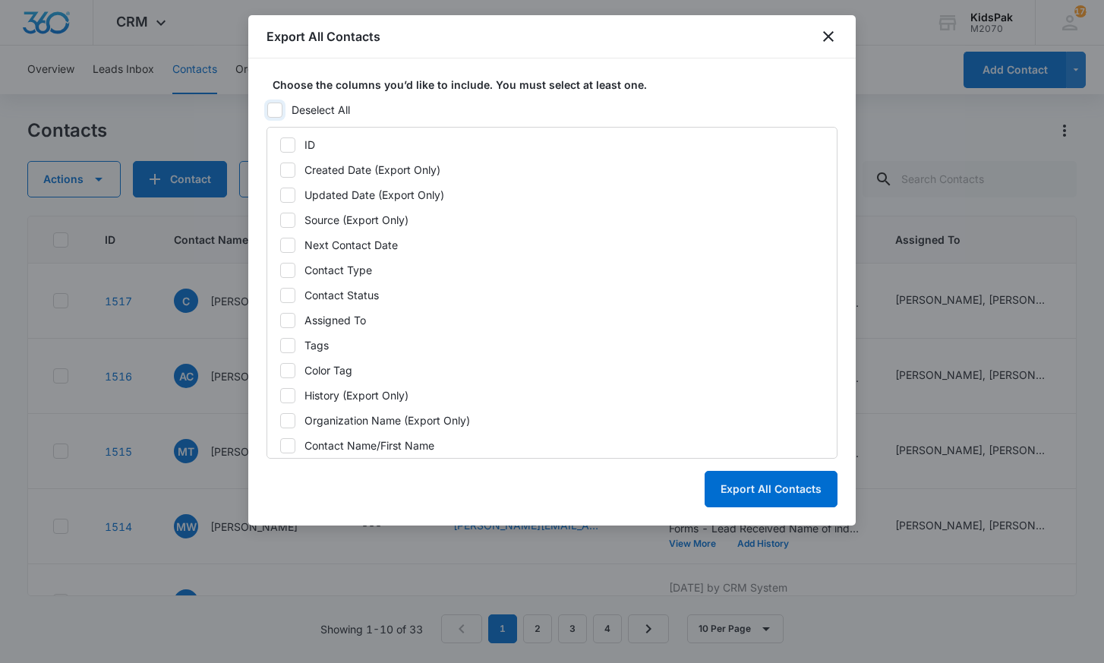
checkbox input "false"
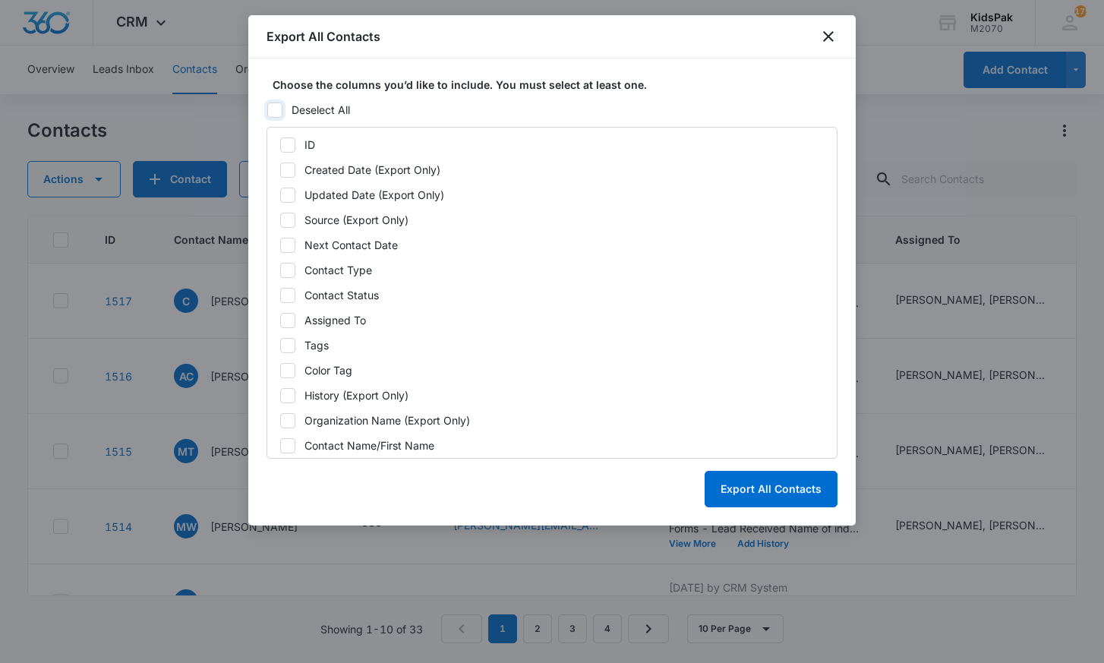
checkbox input "false"
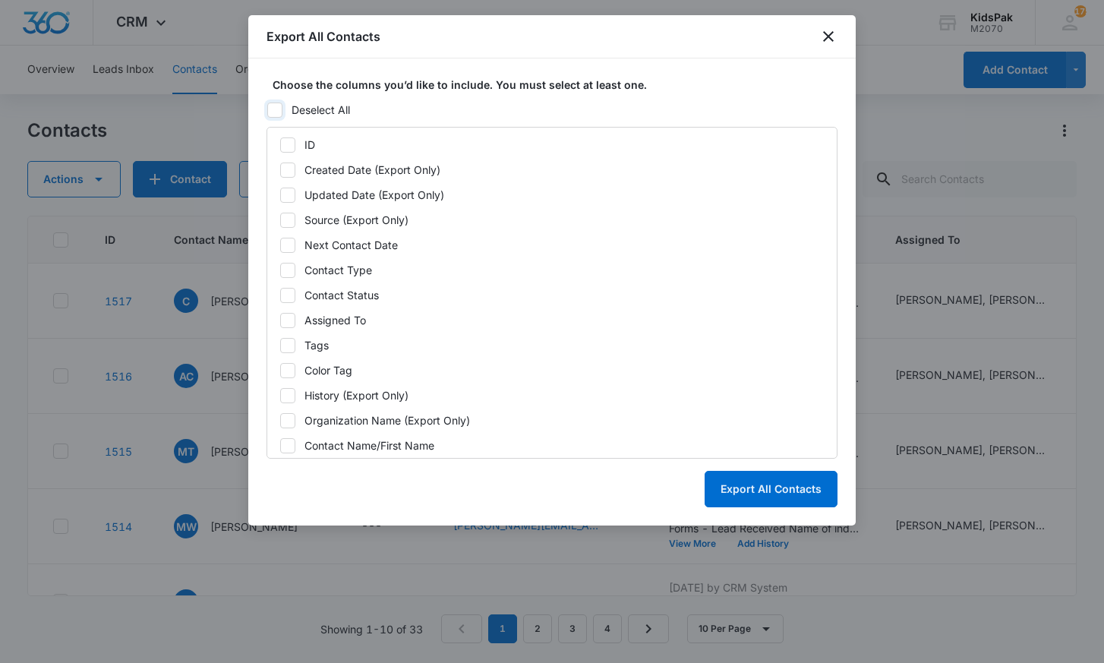
checkbox input "false"
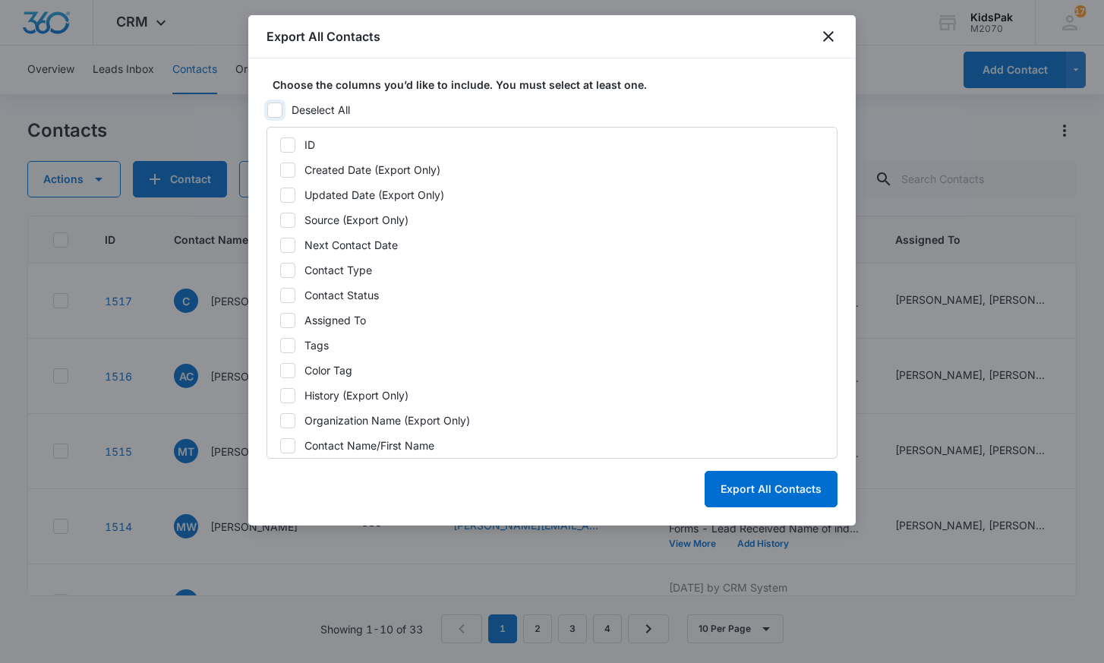
checkbox input "false"
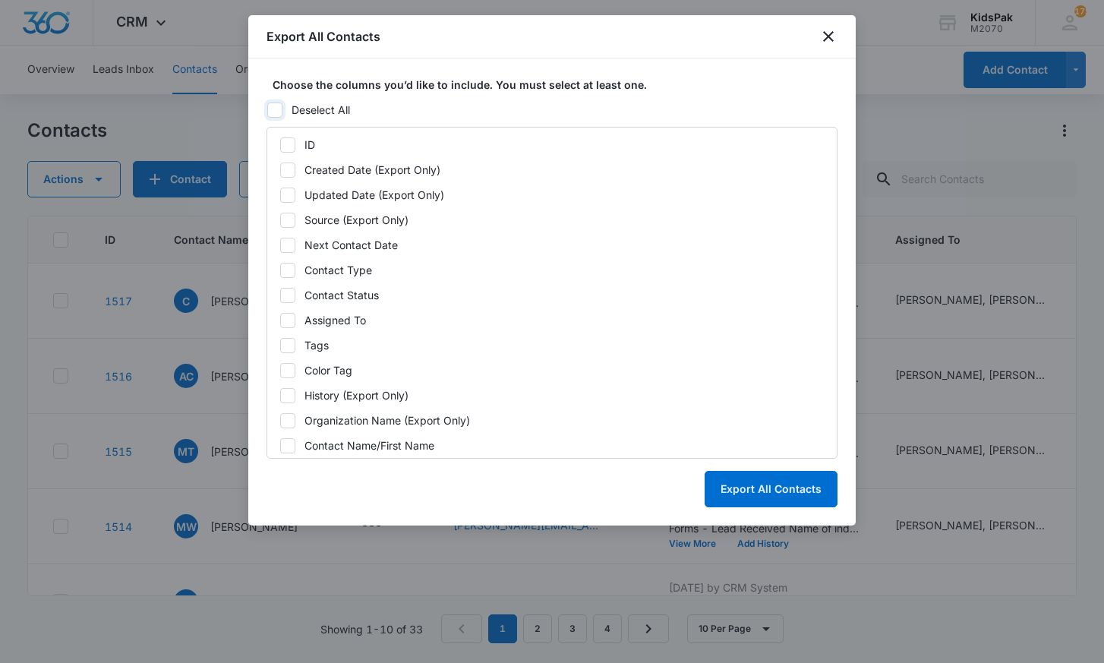
checkbox input "false"
click at [289, 141] on icon at bounding box center [288, 145] width 14 height 14
click at [280, 144] on input "ID" at bounding box center [280, 144] width 1 height 1
checkbox input "true"
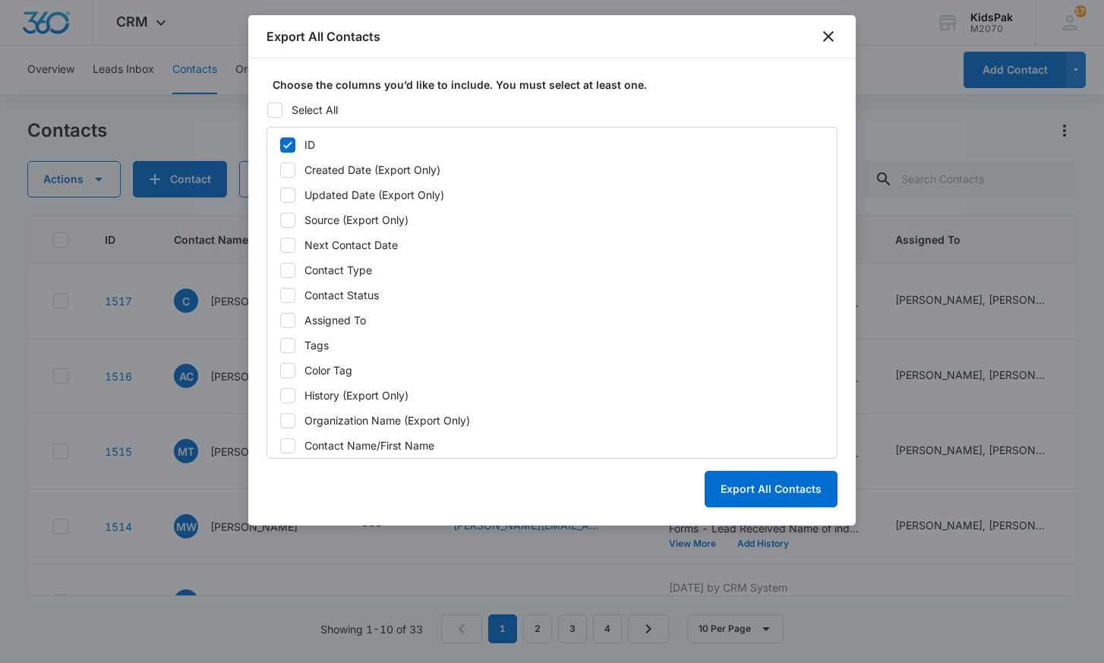
click at [286, 169] on icon at bounding box center [288, 170] width 14 height 14
click at [280, 169] on input "Created Date (Export Only)" at bounding box center [280, 169] width 1 height 1
checkbox input "true"
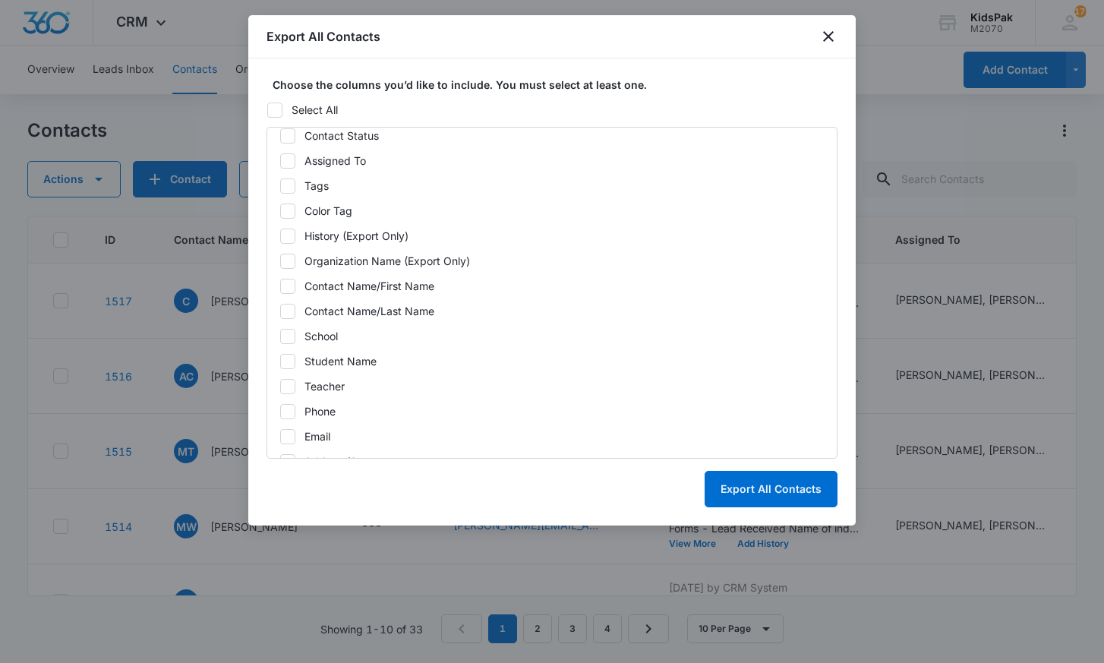
scroll to position [166, 0]
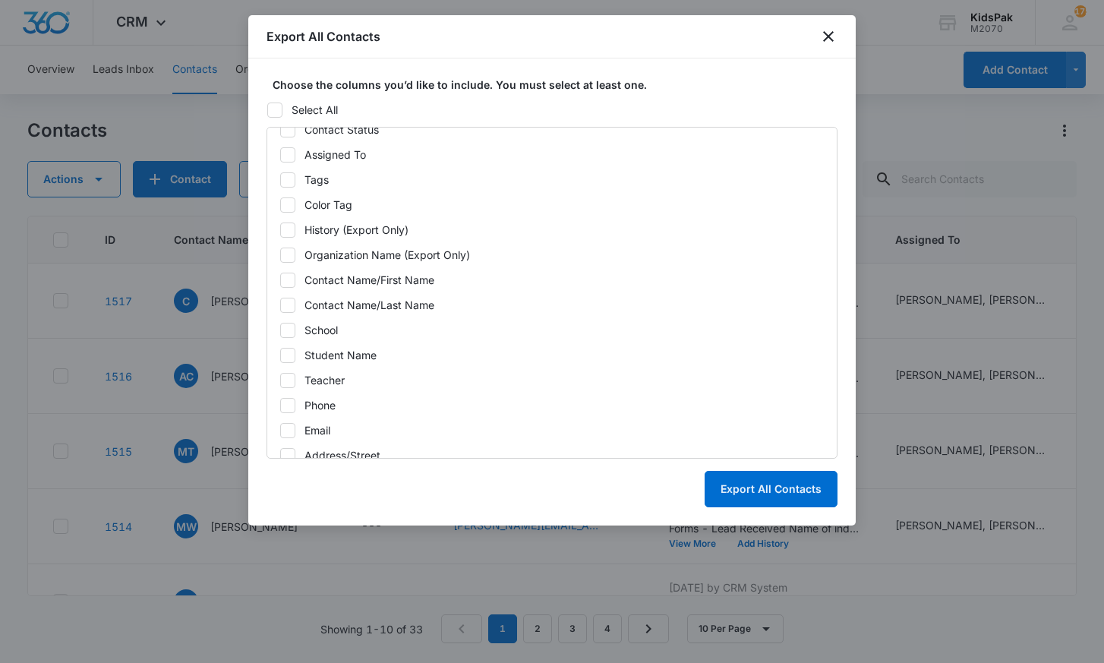
click at [289, 280] on icon at bounding box center [287, 279] width 9 height 7
click at [280, 280] on input "Contact Name/First Name" at bounding box center [280, 280] width 1 height 1
checkbox input "true"
click at [289, 304] on icon at bounding box center [287, 305] width 9 height 7
click at [280, 305] on input "Contact Name/Last Name" at bounding box center [280, 305] width 1 height 1
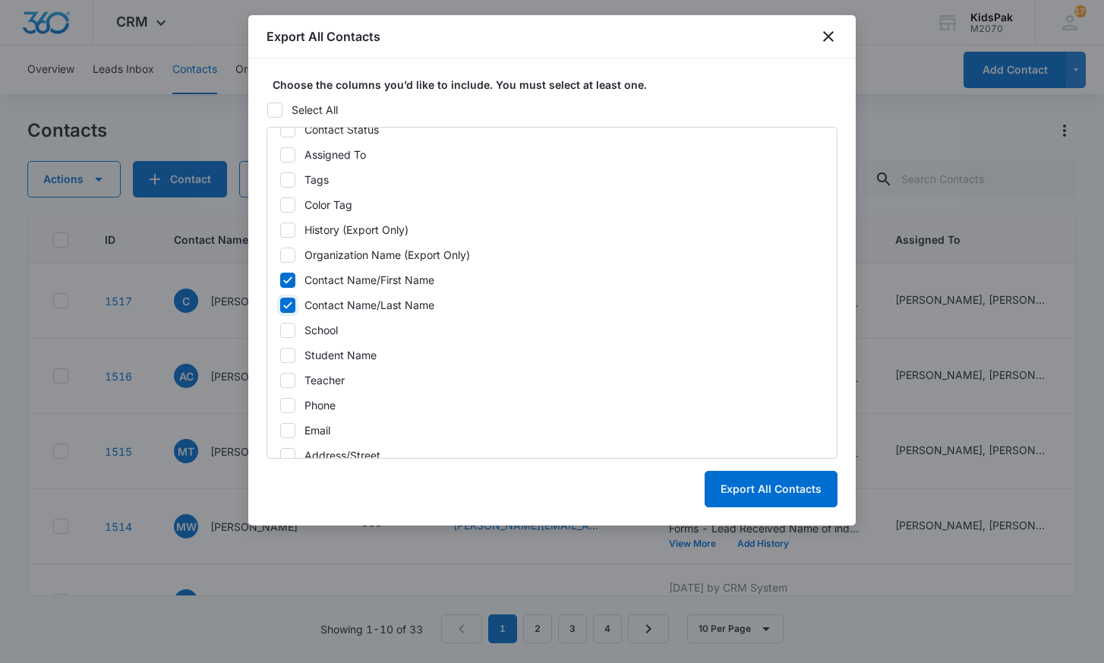
checkbox input "true"
click at [289, 431] on icon at bounding box center [288, 431] width 14 height 14
click at [280, 431] on input "Email" at bounding box center [280, 430] width 1 height 1
checkbox input "true"
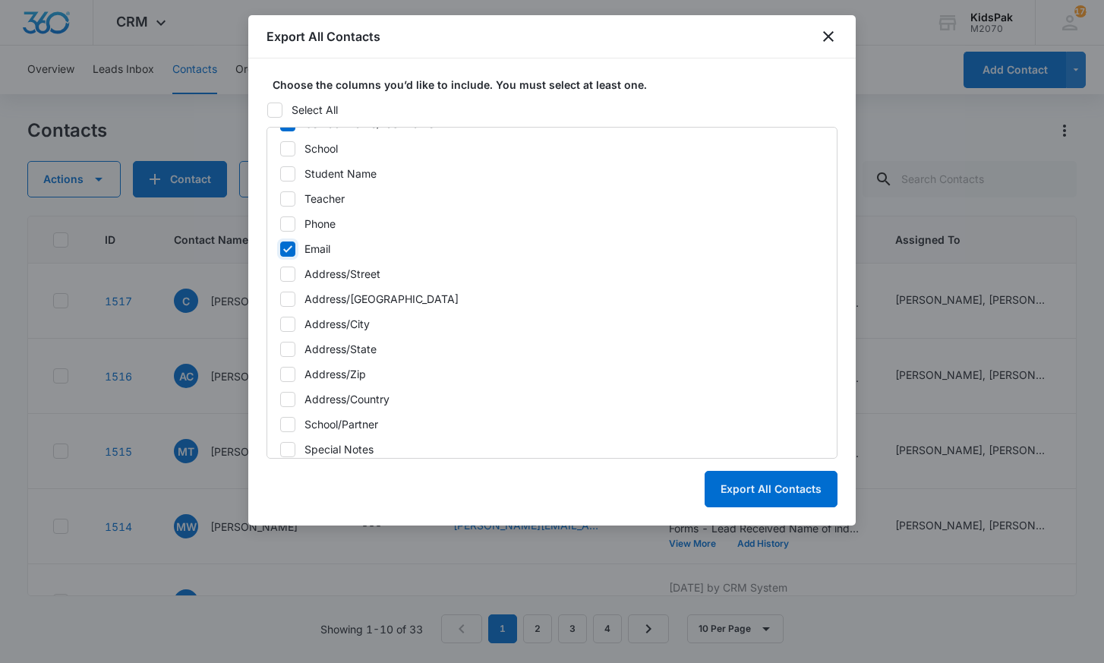
scroll to position [531, 0]
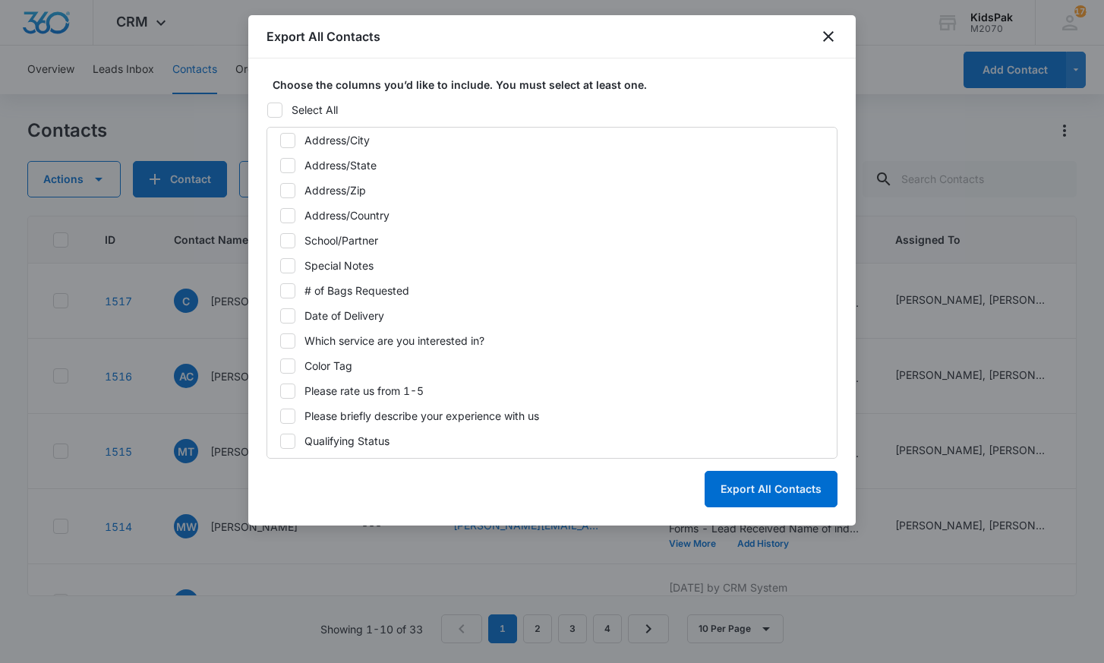
click at [286, 238] on icon at bounding box center [288, 241] width 14 height 14
click at [280, 240] on input "School/Partner" at bounding box center [280, 240] width 1 height 1
checkbox input "true"
click at [286, 290] on icon at bounding box center [288, 291] width 14 height 14
click at [280, 290] on input "# of Bags Requested" at bounding box center [280, 290] width 1 height 1
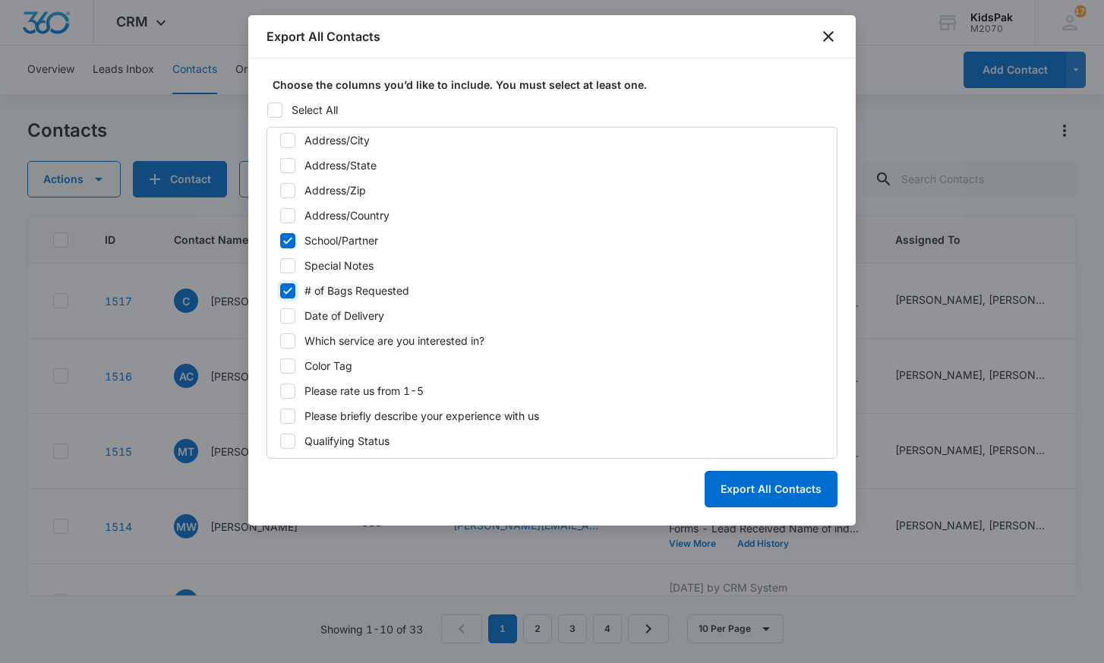
checkbox input "true"
click at [292, 420] on icon at bounding box center [288, 416] width 14 height 14
click at [280, 416] on input "Please briefly describe your experience with us" at bounding box center [280, 415] width 1 height 1
checkbox input "true"
click at [760, 482] on button "Export All Contacts" at bounding box center [771, 489] width 133 height 36
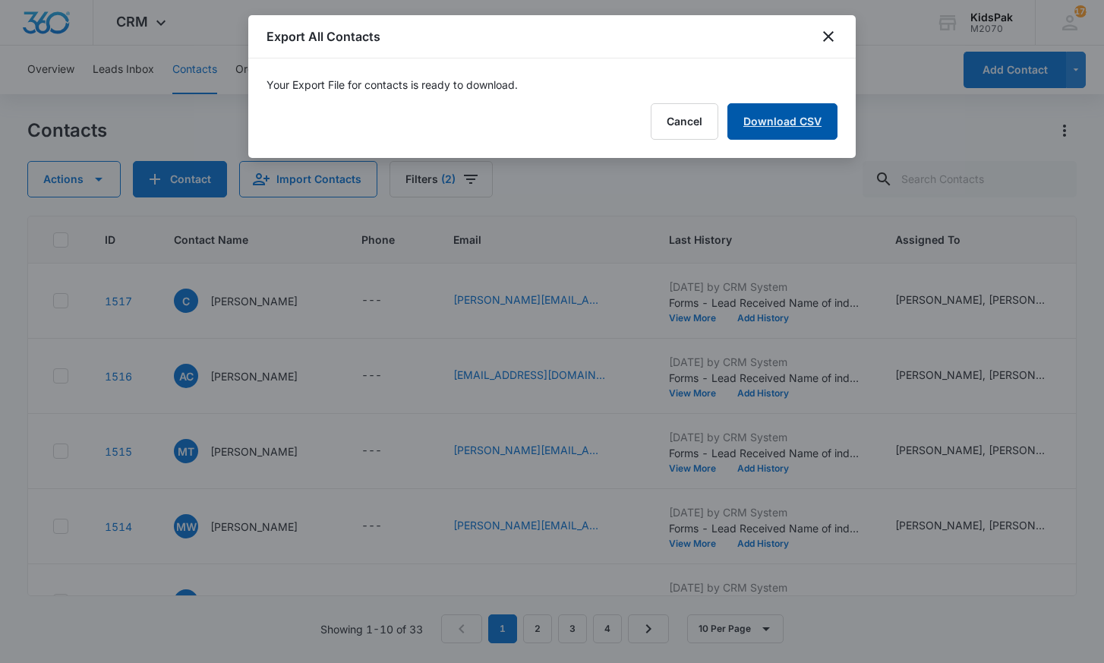
click at [779, 118] on link "Download CSV" at bounding box center [783, 121] width 110 height 36
click at [807, 122] on button "Finish" at bounding box center [806, 121] width 64 height 36
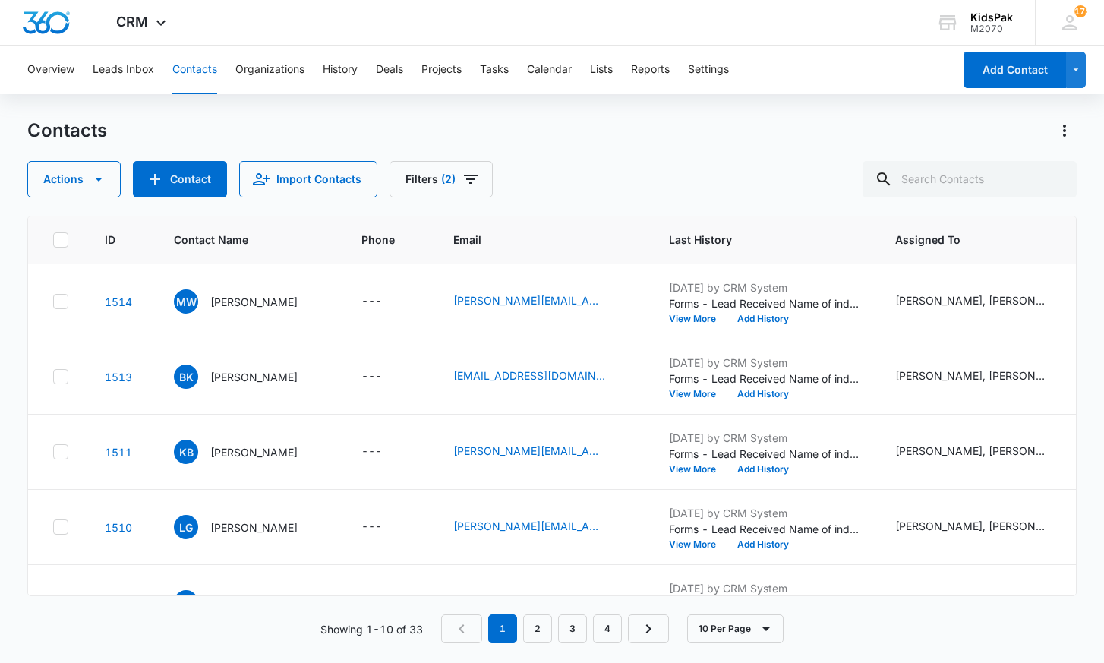
scroll to position [419, 0]
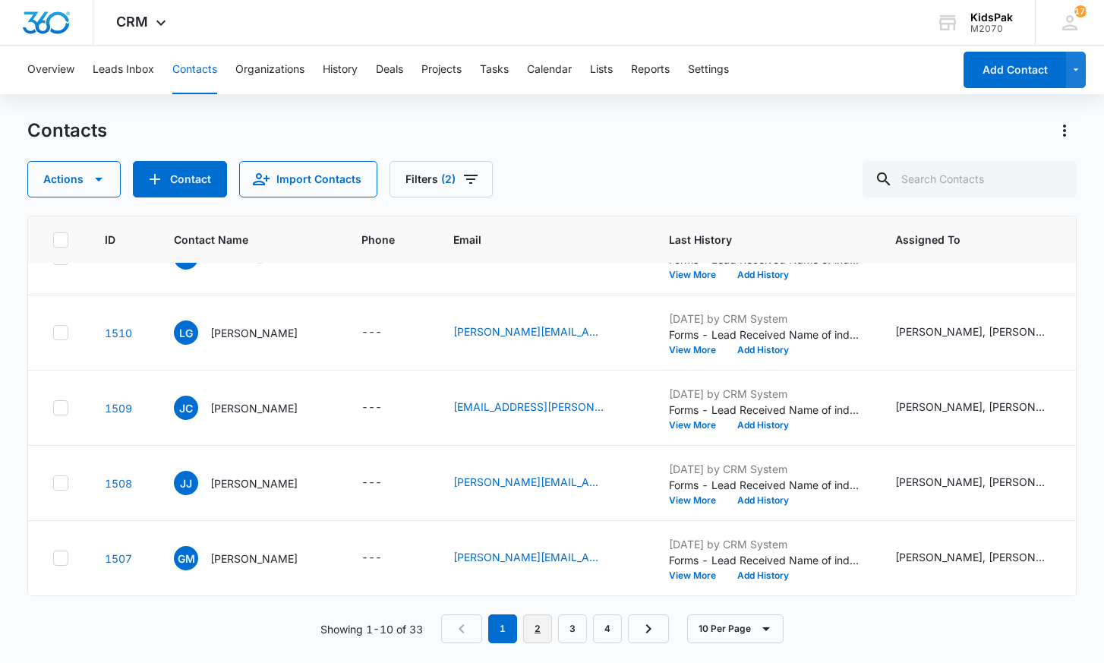
click at [542, 630] on link "2" at bounding box center [537, 628] width 29 height 29
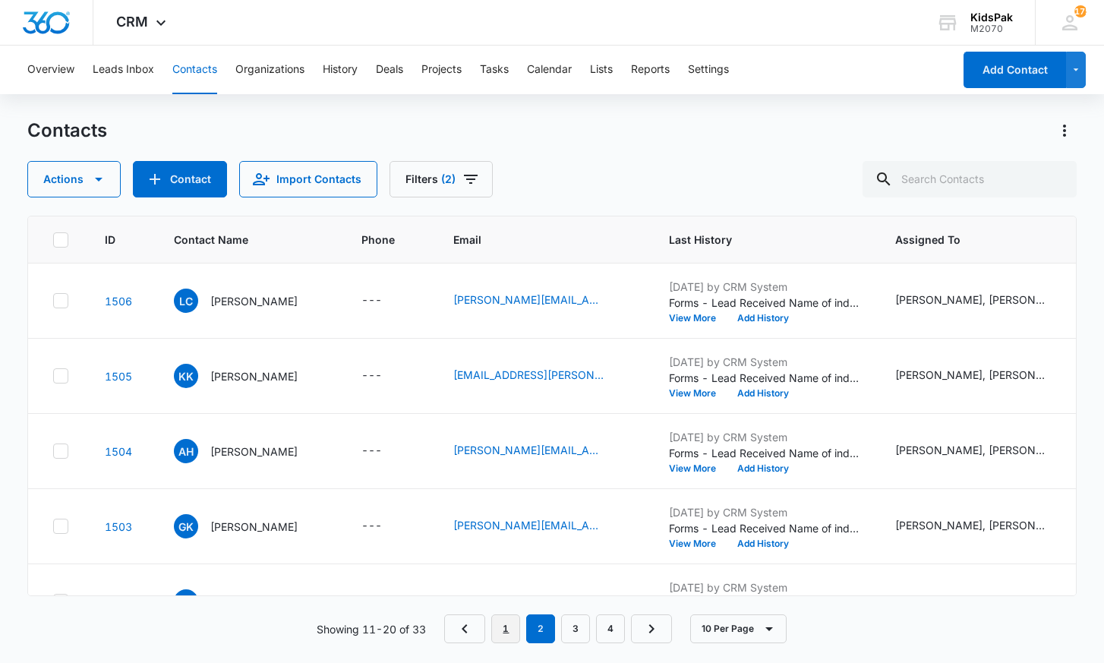
click at [508, 633] on link "1" at bounding box center [505, 628] width 29 height 29
click at [546, 624] on link "2" at bounding box center [537, 628] width 29 height 29
click at [582, 625] on link "3" at bounding box center [575, 628] width 29 height 29
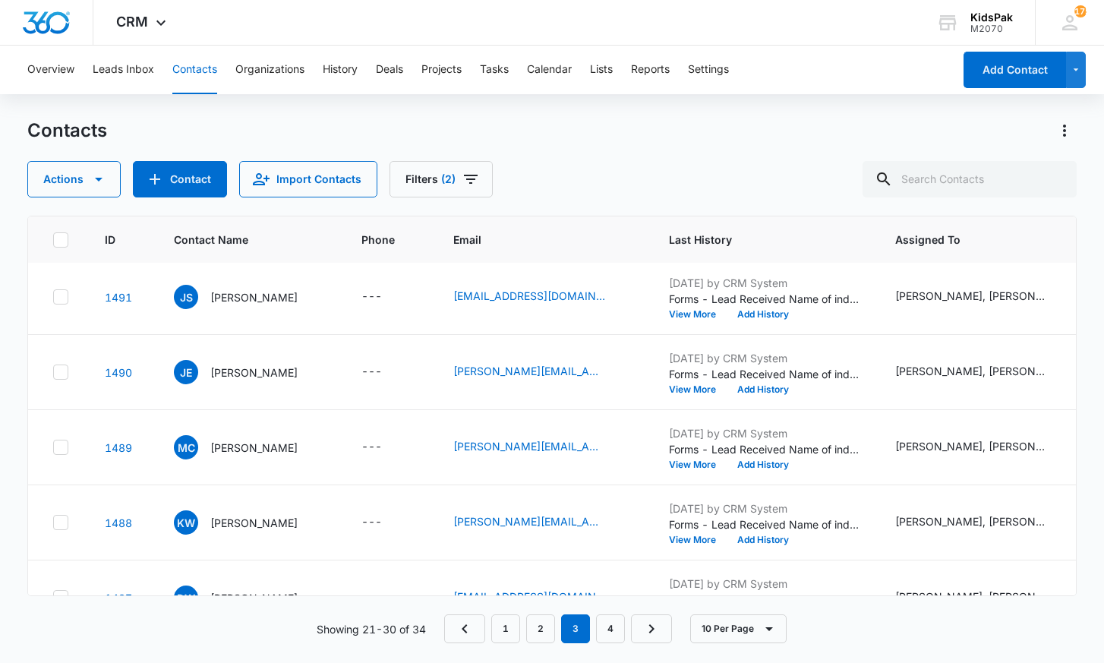
scroll to position [419, 0]
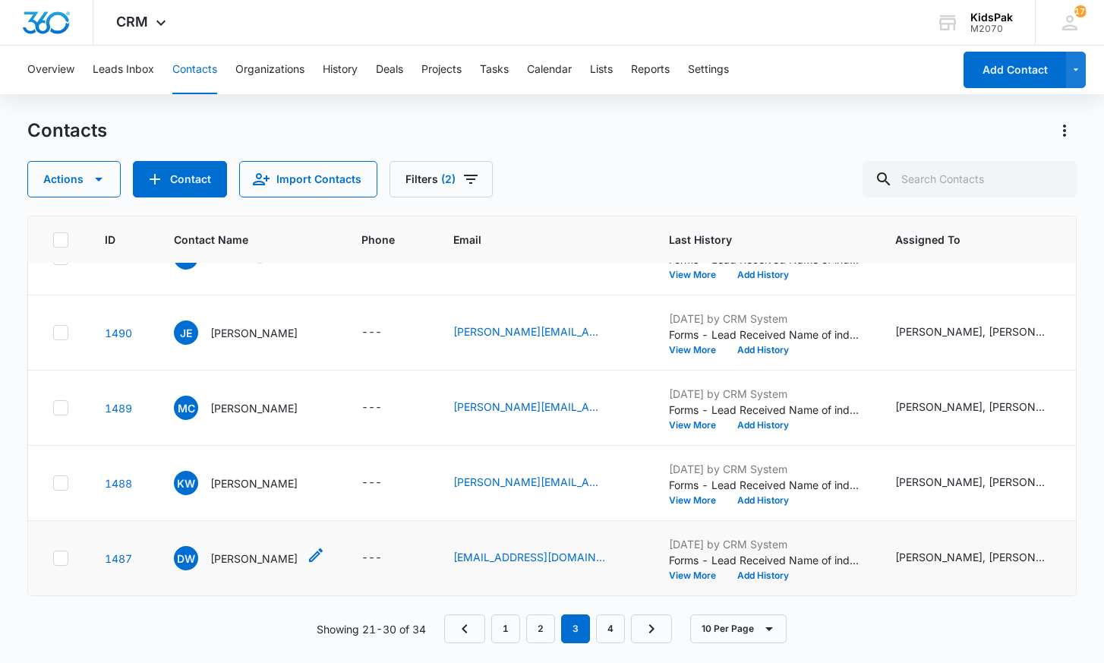
click at [262, 555] on p "[PERSON_NAME]" at bounding box center [253, 559] width 87 height 16
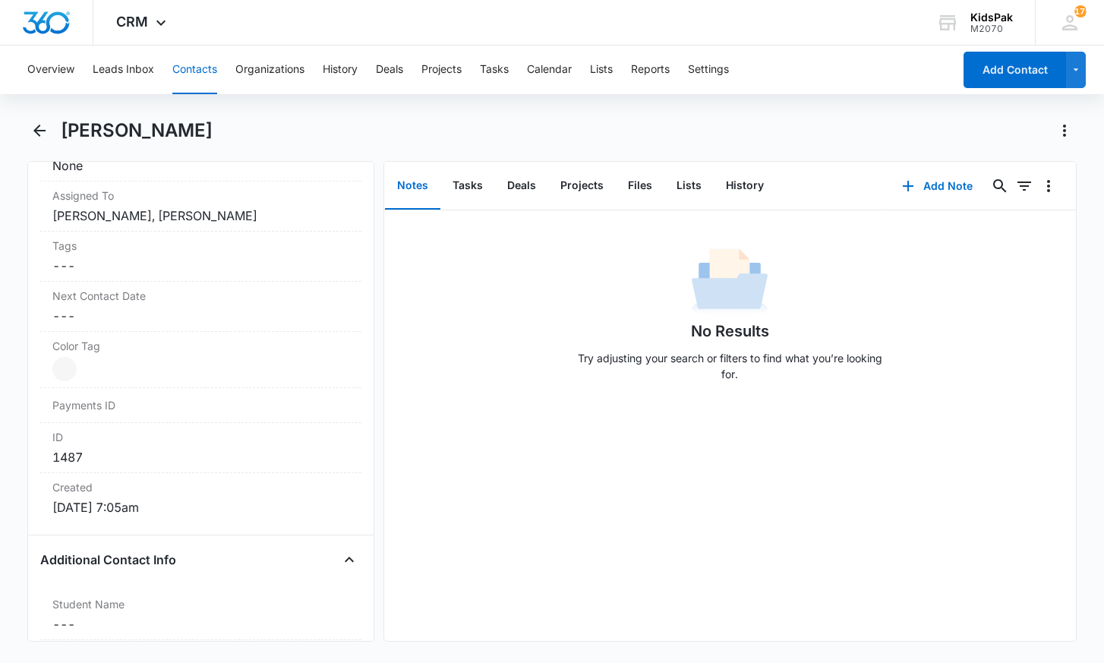
scroll to position [704, 0]
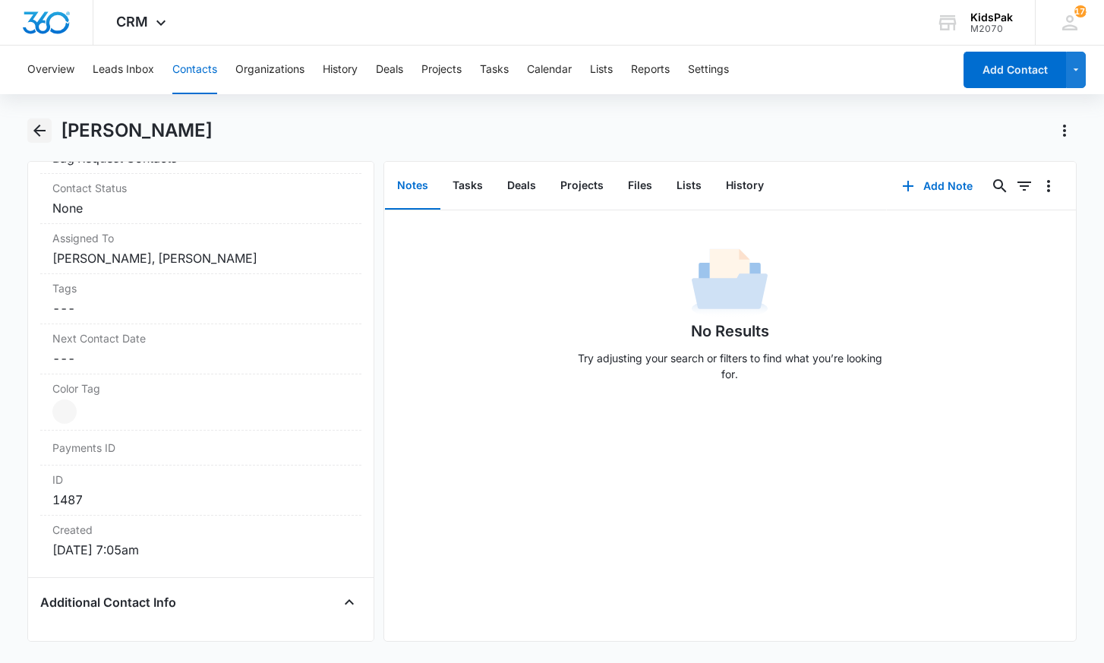
click at [32, 131] on icon "Back" at bounding box center [39, 131] width 18 height 18
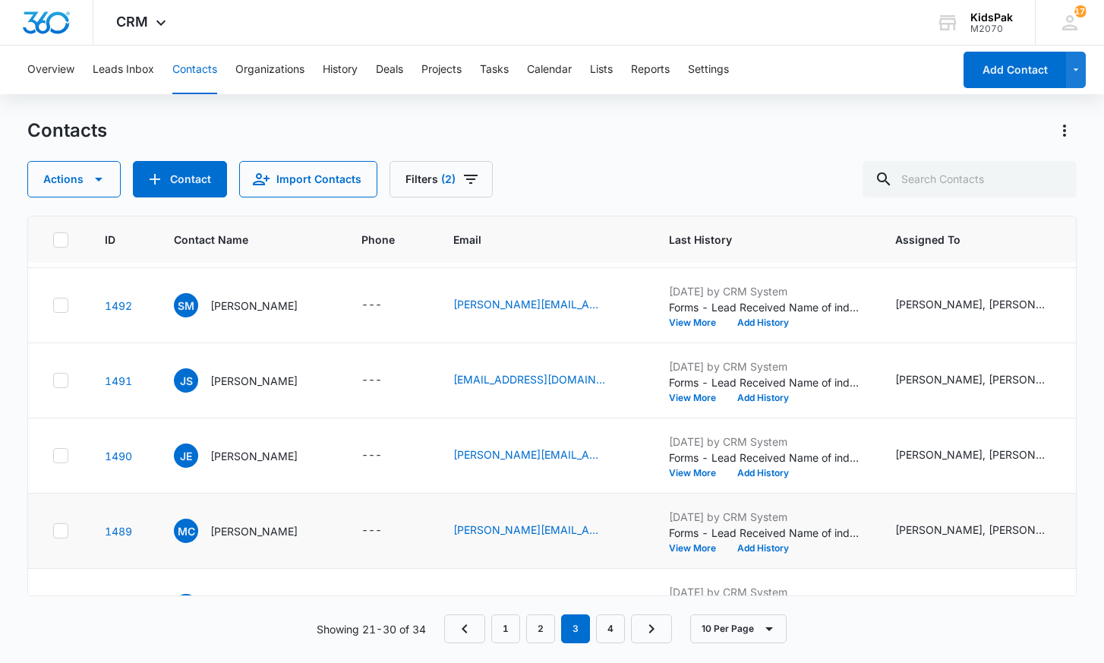
scroll to position [188, 0]
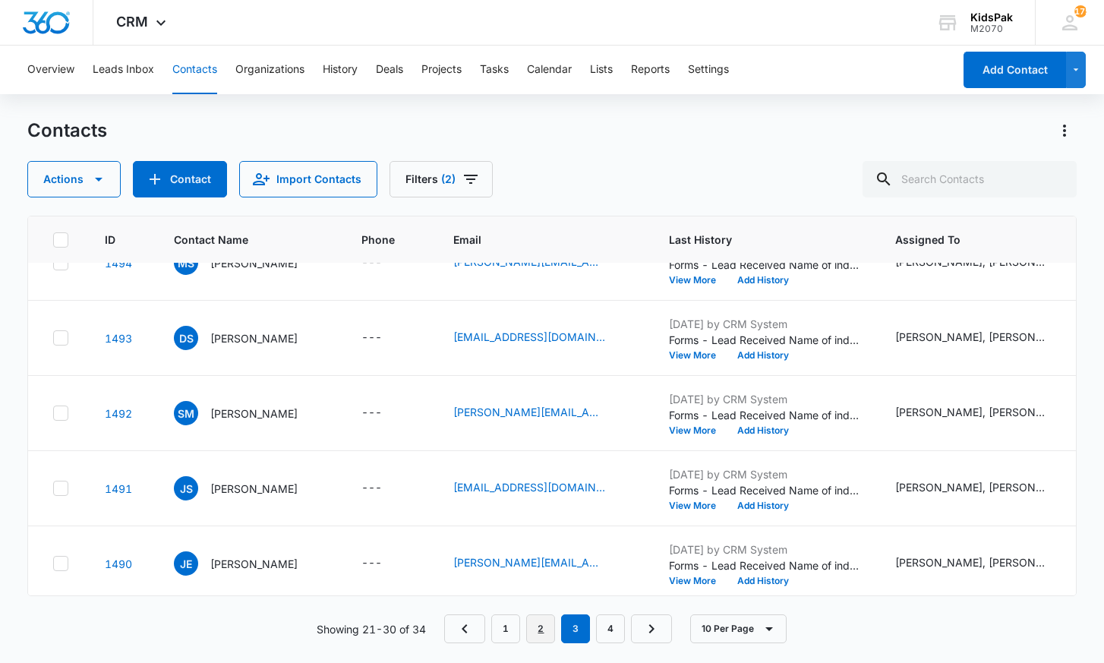
click at [542, 632] on link "2" at bounding box center [540, 628] width 29 height 29
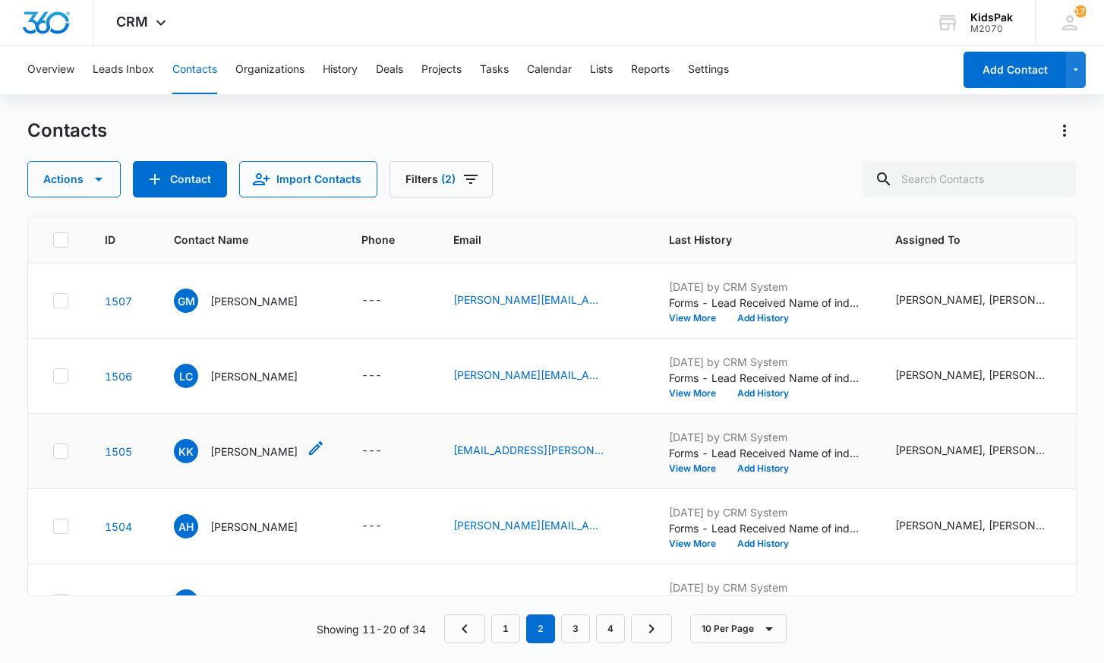
click at [245, 450] on p "[PERSON_NAME]" at bounding box center [253, 452] width 87 height 16
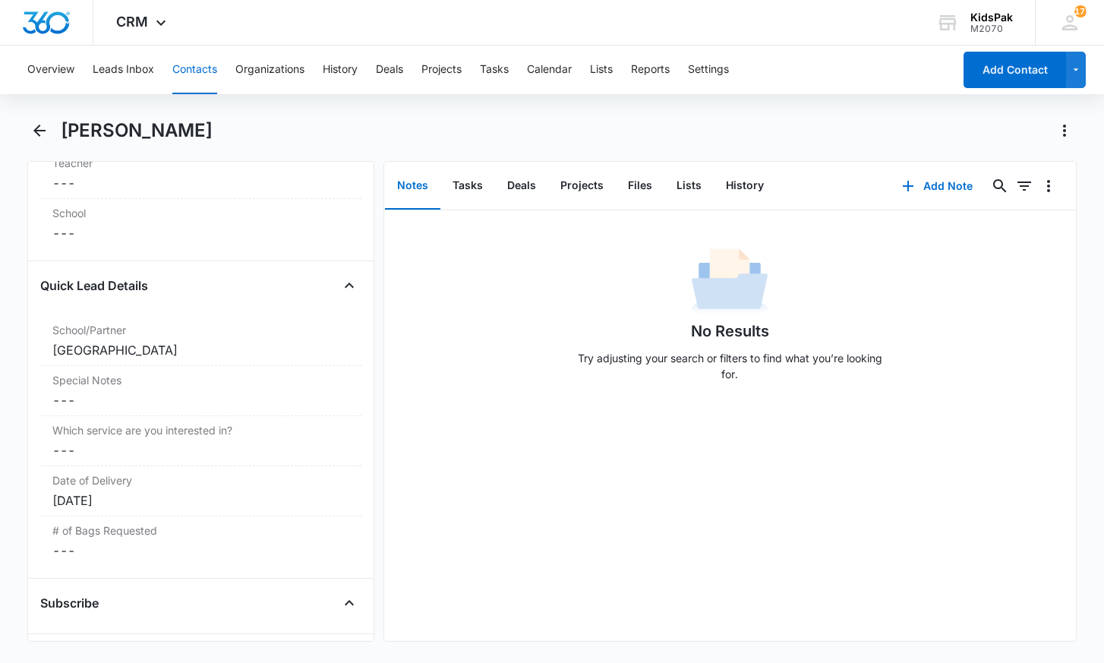
scroll to position [1231, 0]
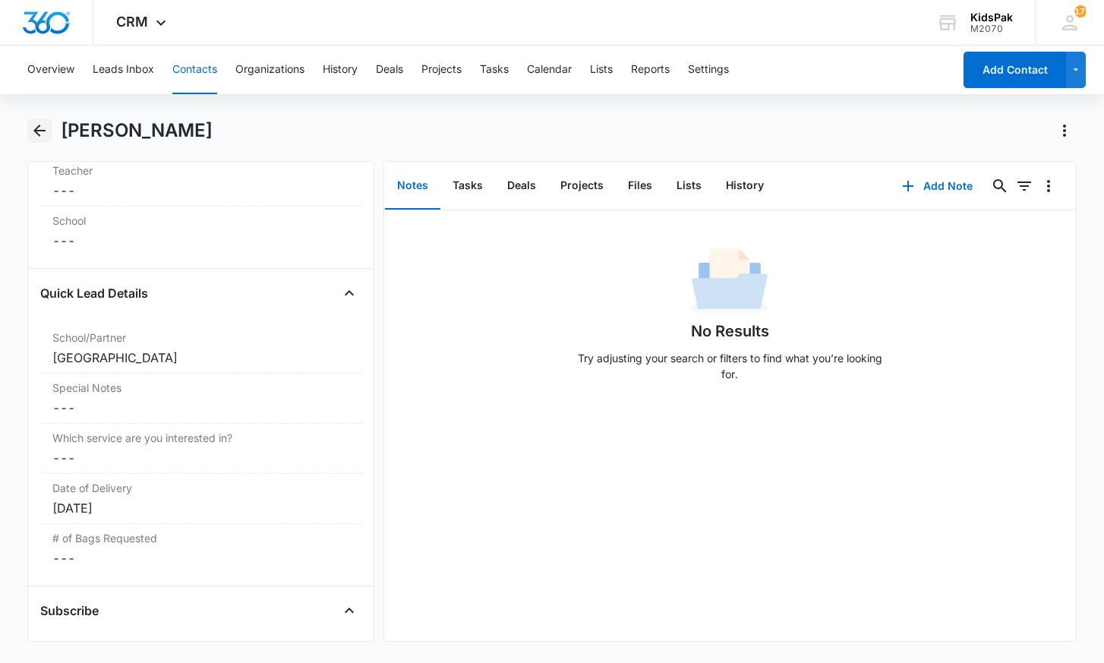
click at [37, 128] on icon "Back" at bounding box center [39, 131] width 12 height 12
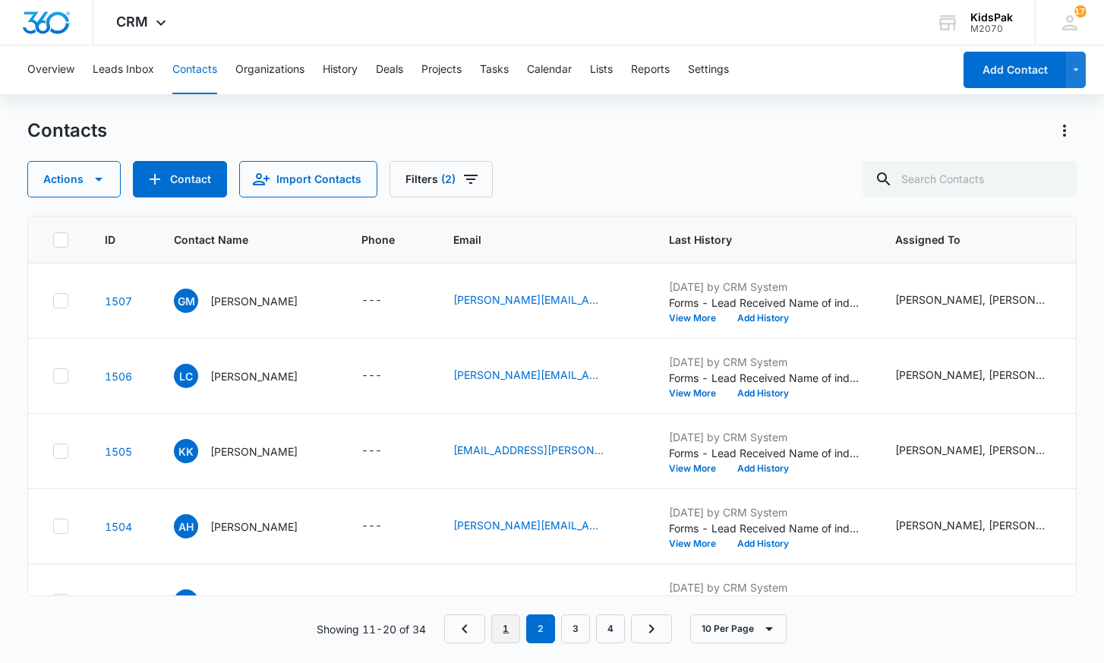
click at [498, 628] on link "1" at bounding box center [505, 628] width 29 height 29
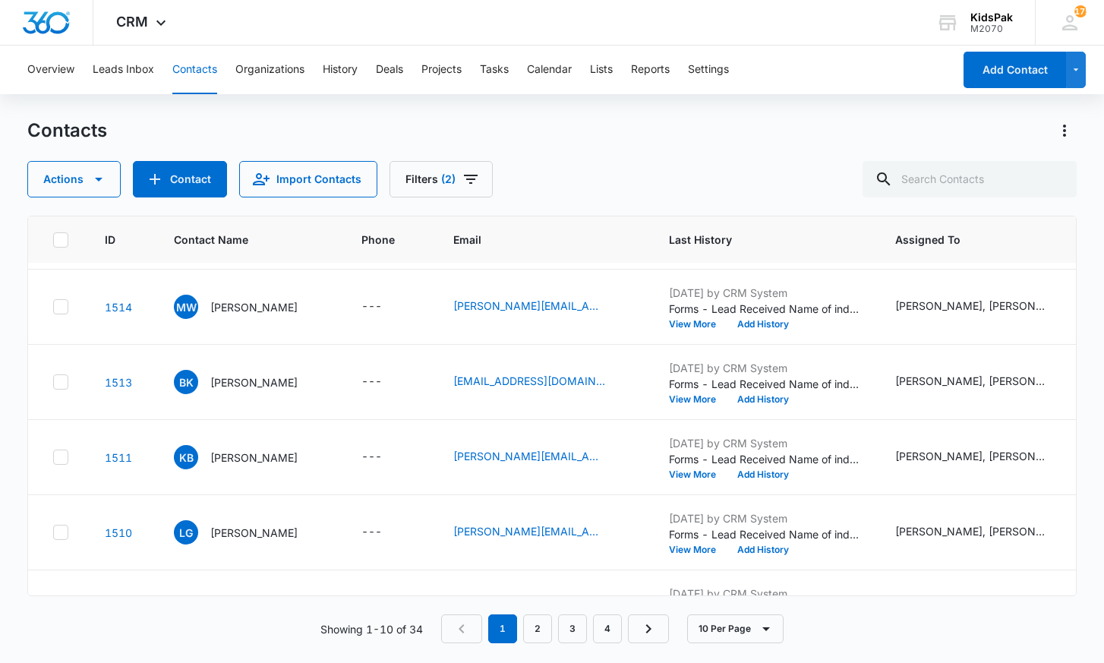
scroll to position [308, 0]
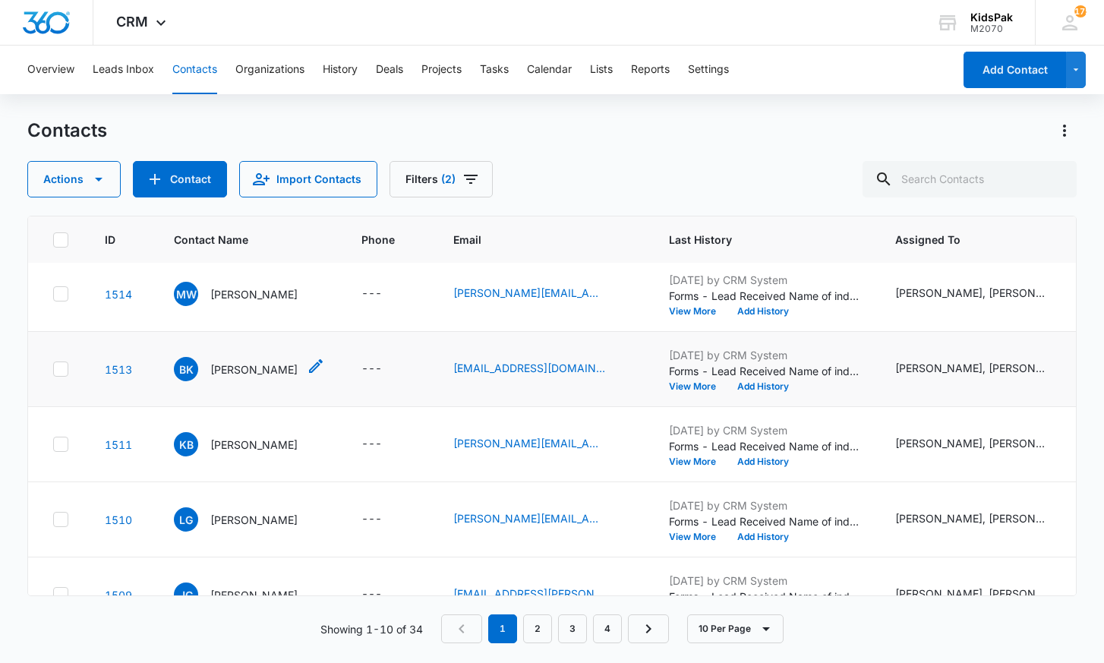
click at [233, 369] on p "[PERSON_NAME]" at bounding box center [253, 370] width 87 height 16
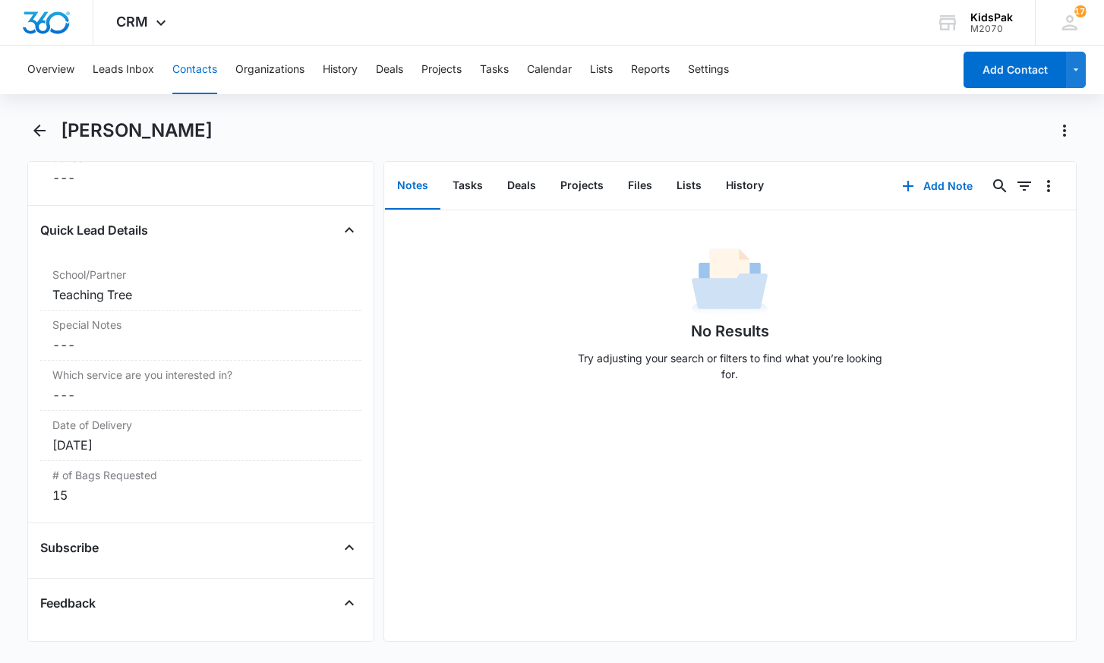
scroll to position [1292, 0]
click at [36, 130] on icon "Back" at bounding box center [39, 131] width 12 height 12
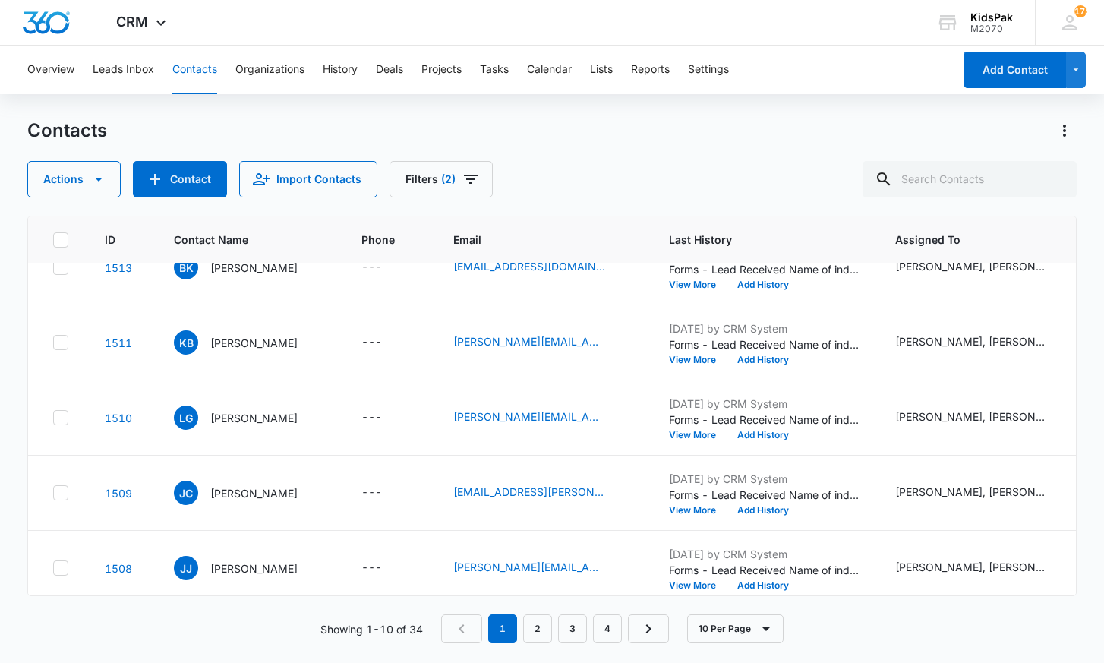
scroll to position [419, 0]
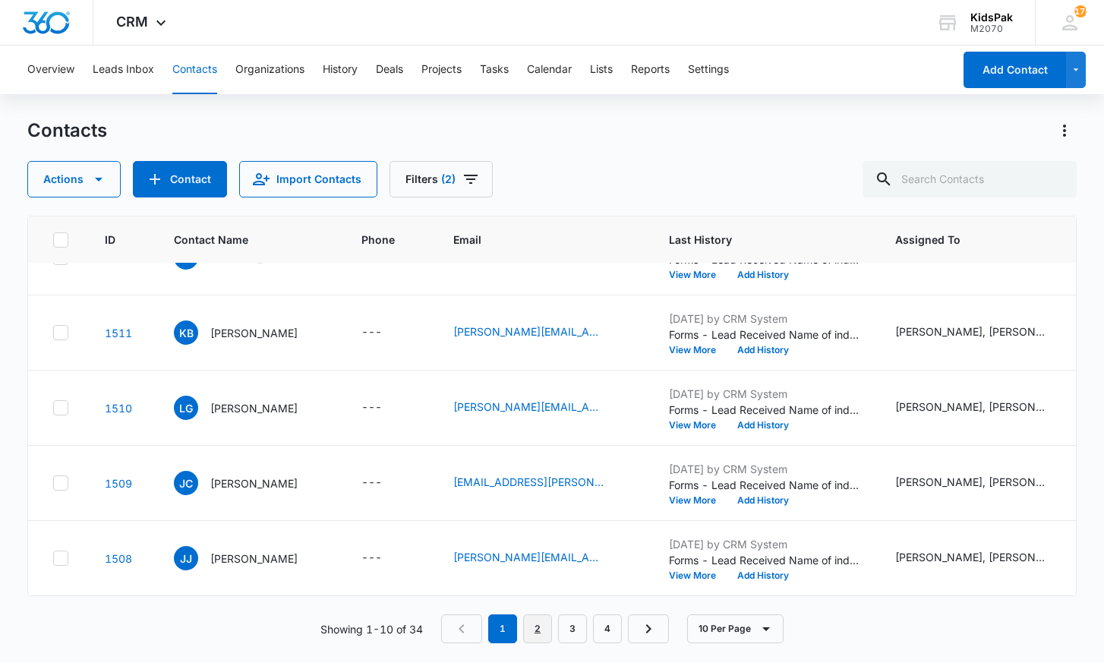
click at [539, 624] on link "2" at bounding box center [537, 628] width 29 height 29
click at [574, 623] on link "3" at bounding box center [575, 628] width 29 height 29
click at [613, 628] on link "4" at bounding box center [610, 628] width 29 height 29
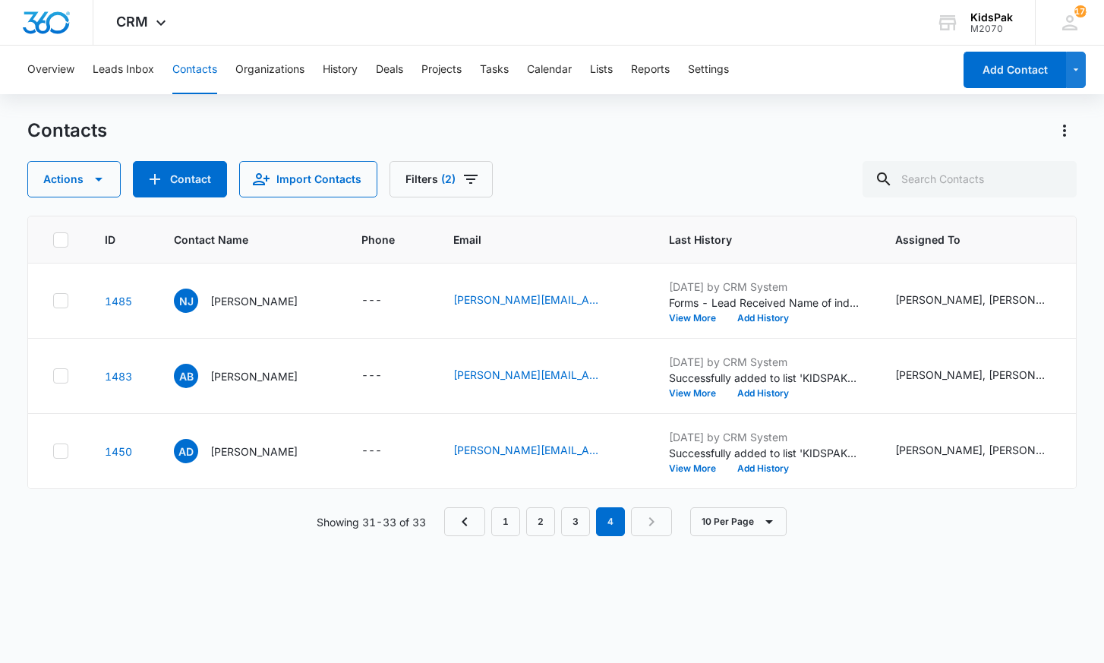
scroll to position [0, 0]
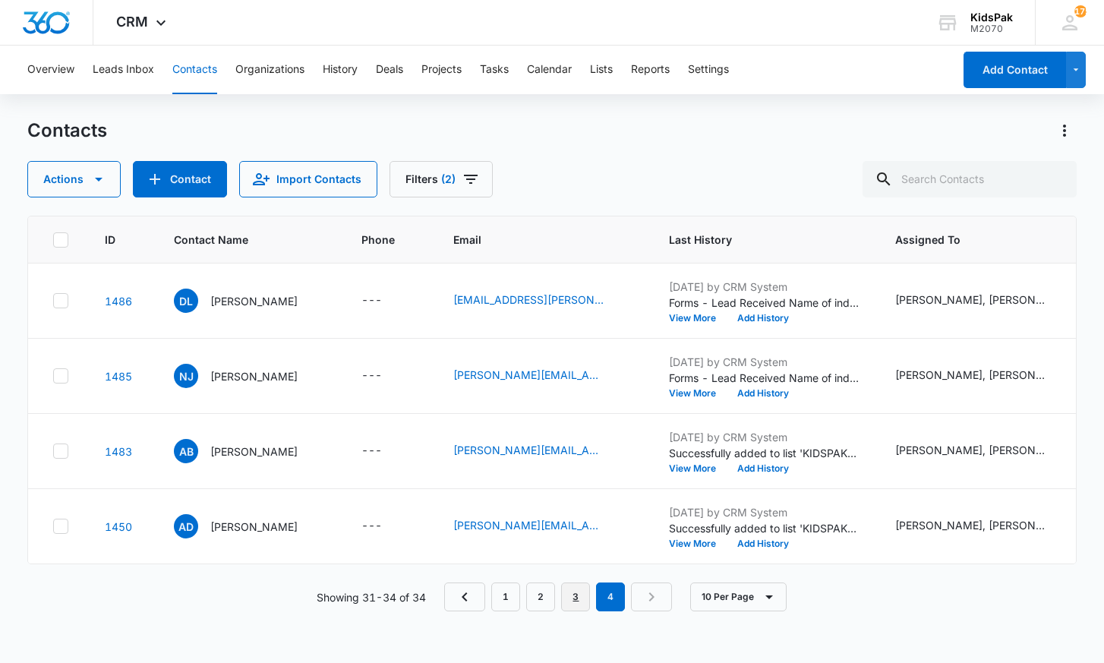
click at [578, 597] on link "3" at bounding box center [575, 597] width 29 height 29
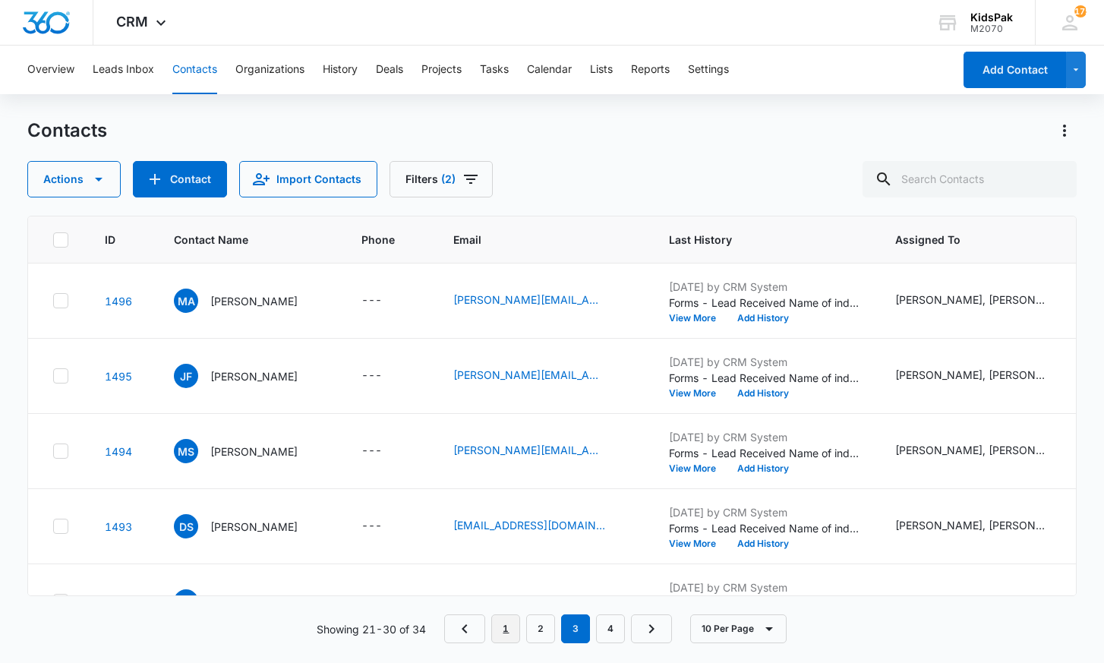
click at [507, 629] on link "1" at bounding box center [505, 628] width 29 height 29
